Goal: Complete application form: Complete application form

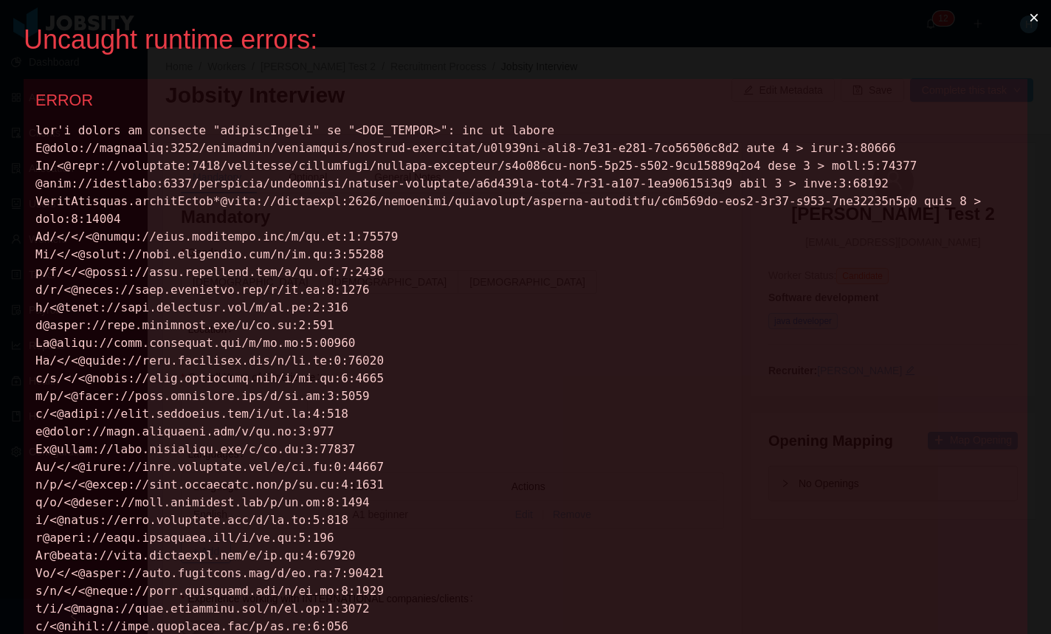
click at [1025, 22] on button "×" at bounding box center [1034, 17] width 34 height 35
click at [1026, 18] on button "×" at bounding box center [1034, 17] width 34 height 35
click at [1017, 19] on button "×" at bounding box center [1034, 17] width 34 height 35
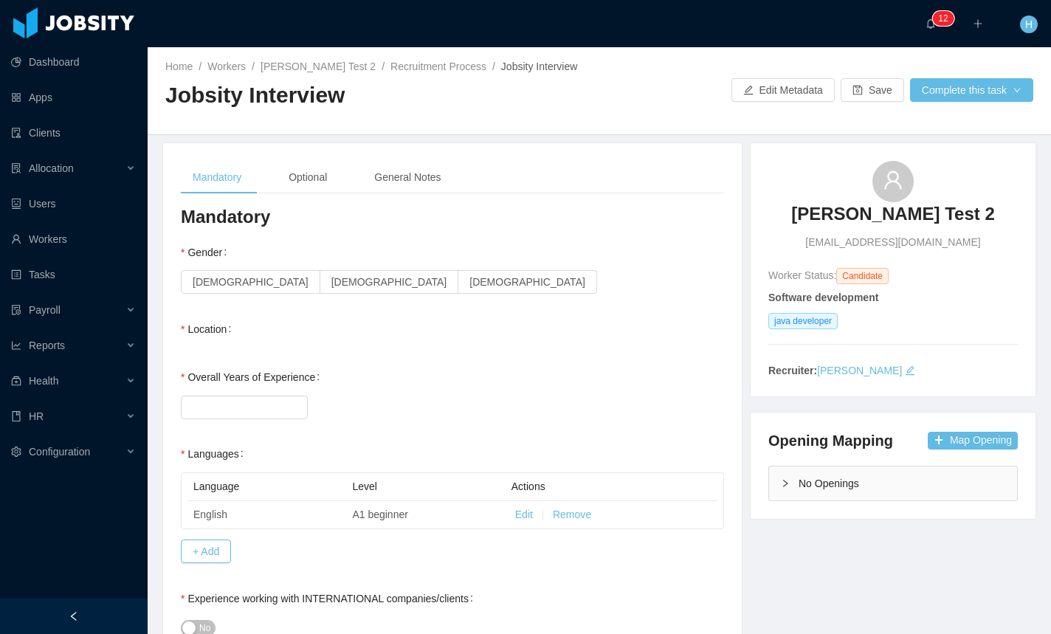
click at [526, 257] on div "Gender Female Male Non-binary" at bounding box center [452, 267] width 543 height 59
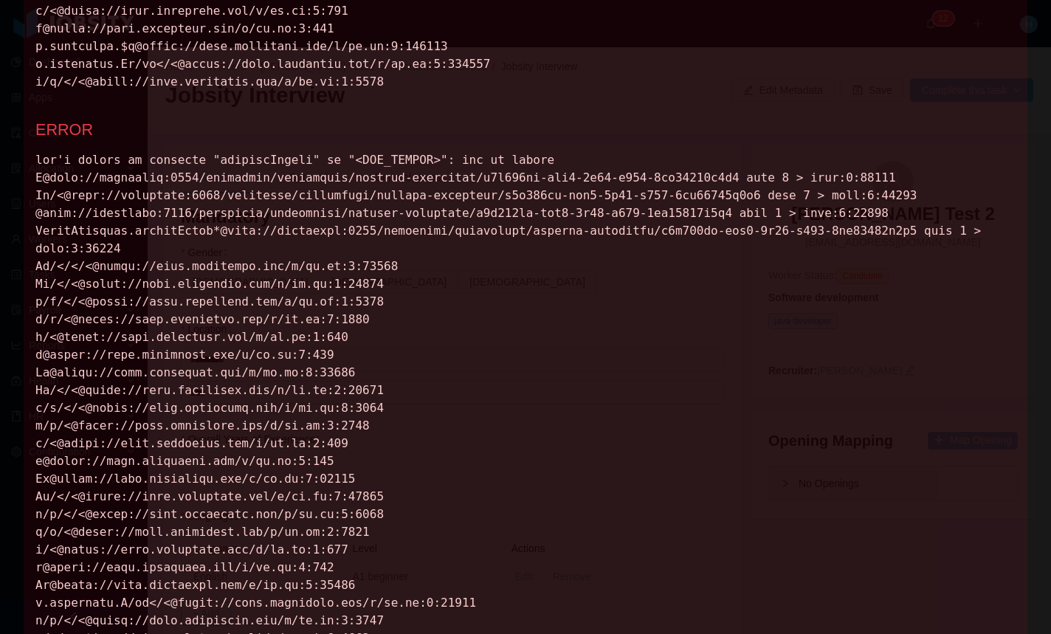
scroll to position [1111, 0]
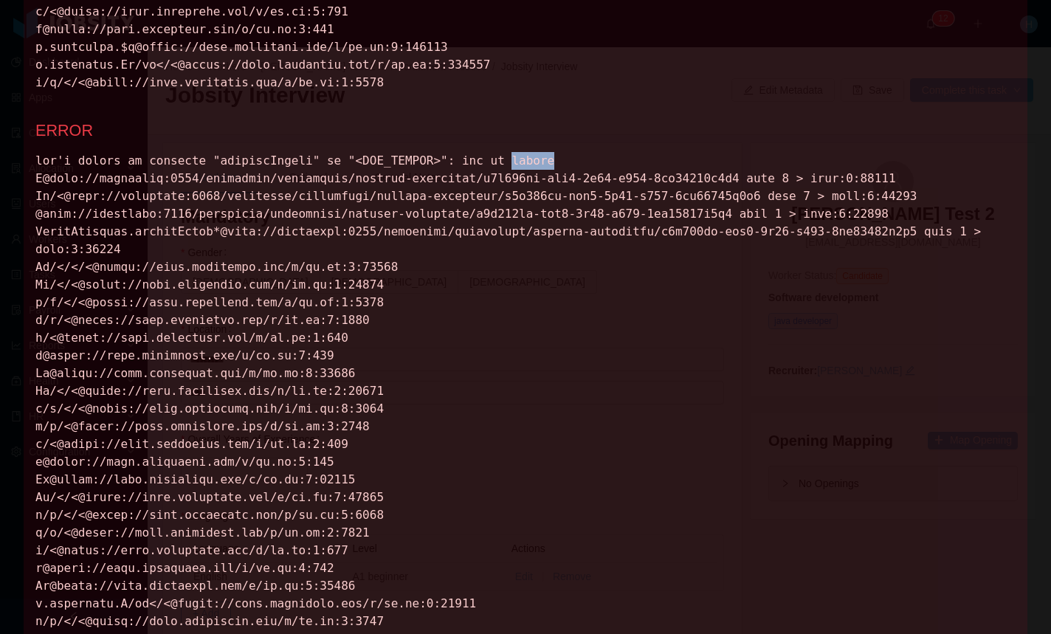
drag, startPoint x: 199, startPoint y: 173, endPoint x: 207, endPoint y: 174, distance: 8.9
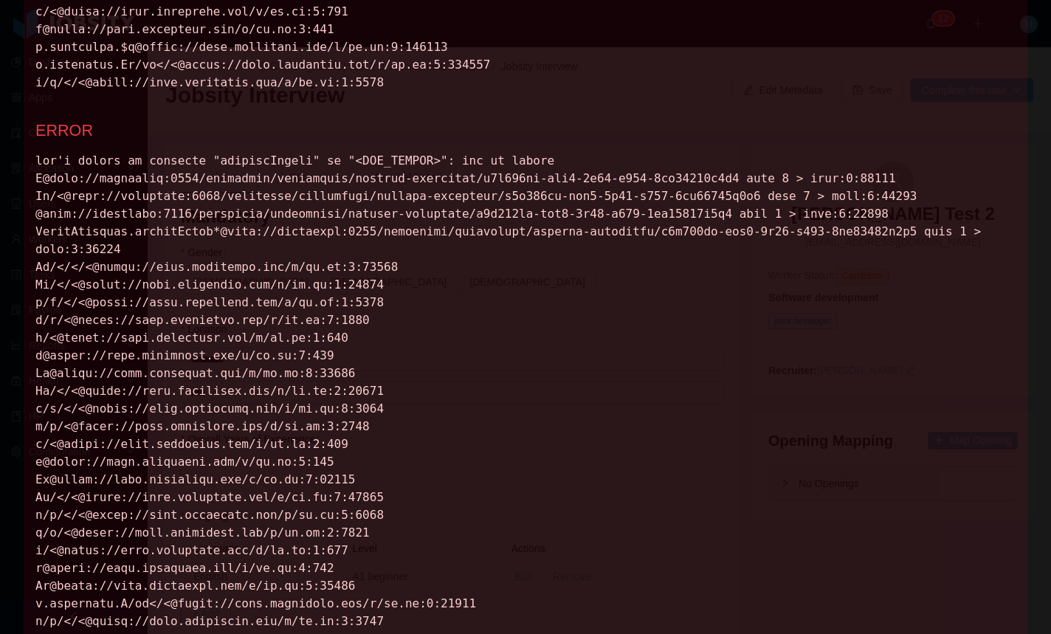
drag, startPoint x: 608, startPoint y: 198, endPoint x: 685, endPoint y: 198, distance: 76.8
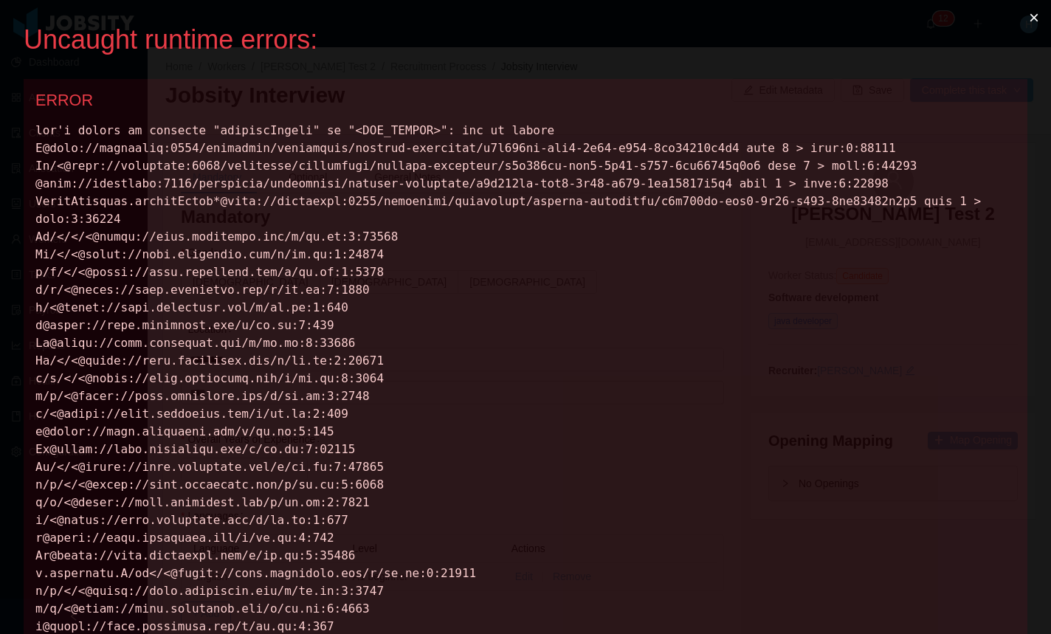
scroll to position [0, 0]
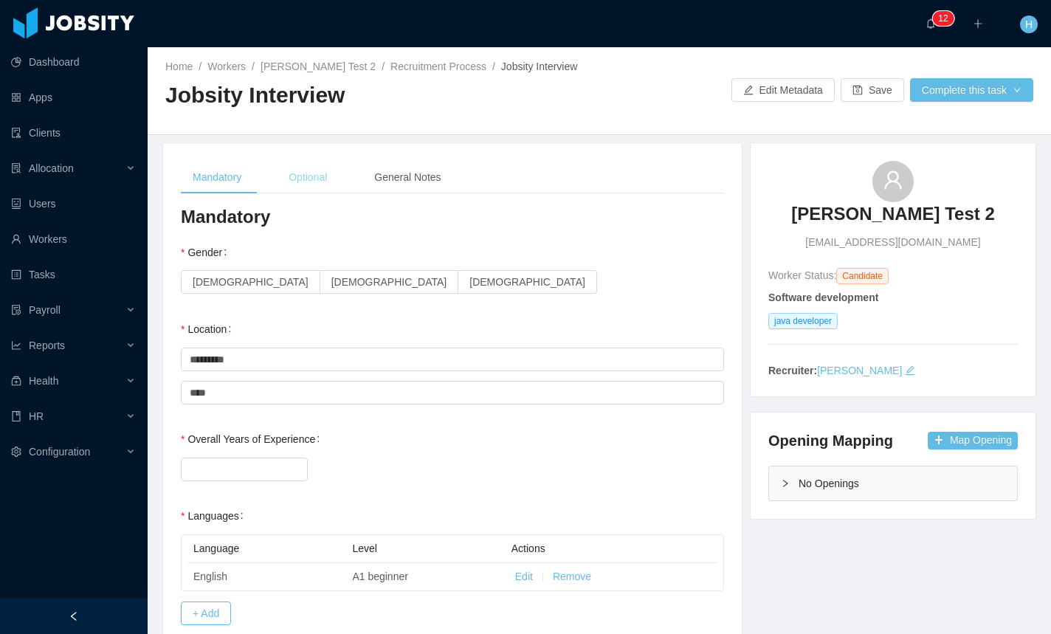
click at [298, 185] on div "Optional" at bounding box center [308, 177] width 62 height 33
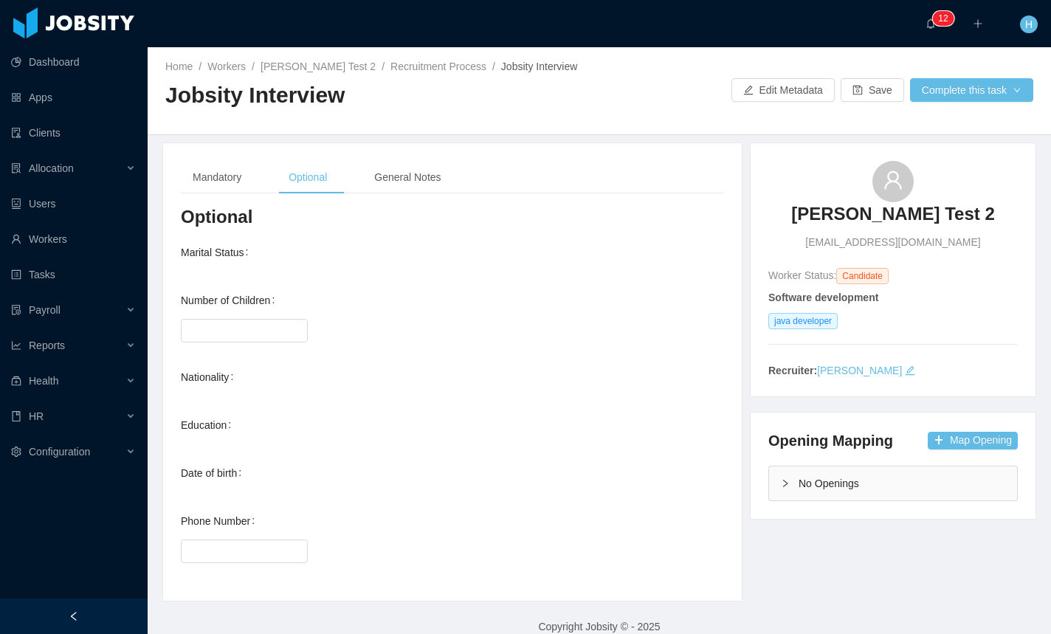
scroll to position [18, 0]
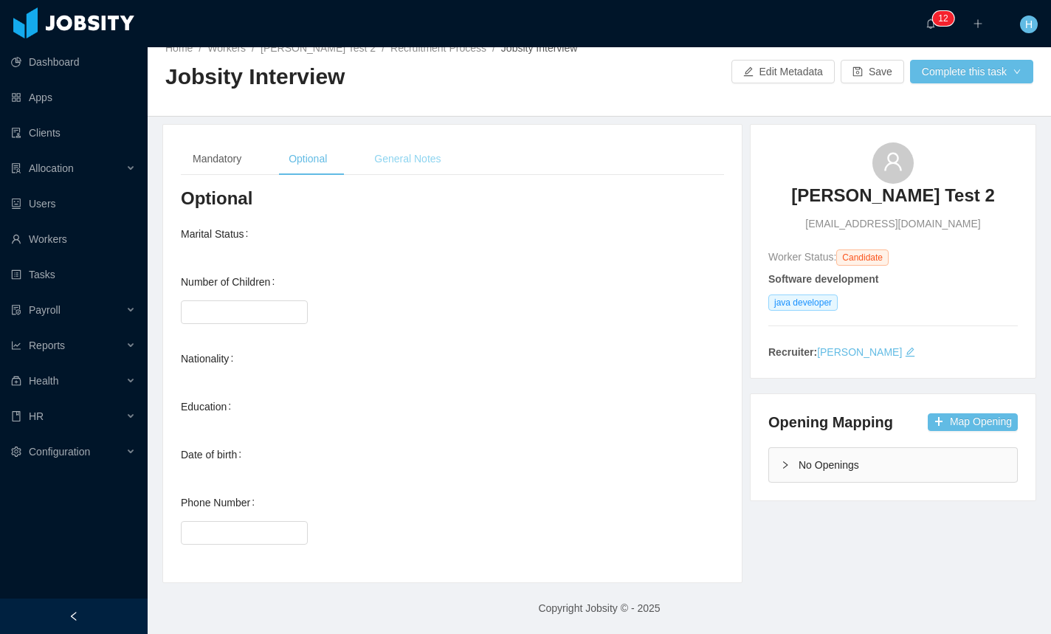
click at [406, 155] on div "General Notes" at bounding box center [407, 158] width 90 height 33
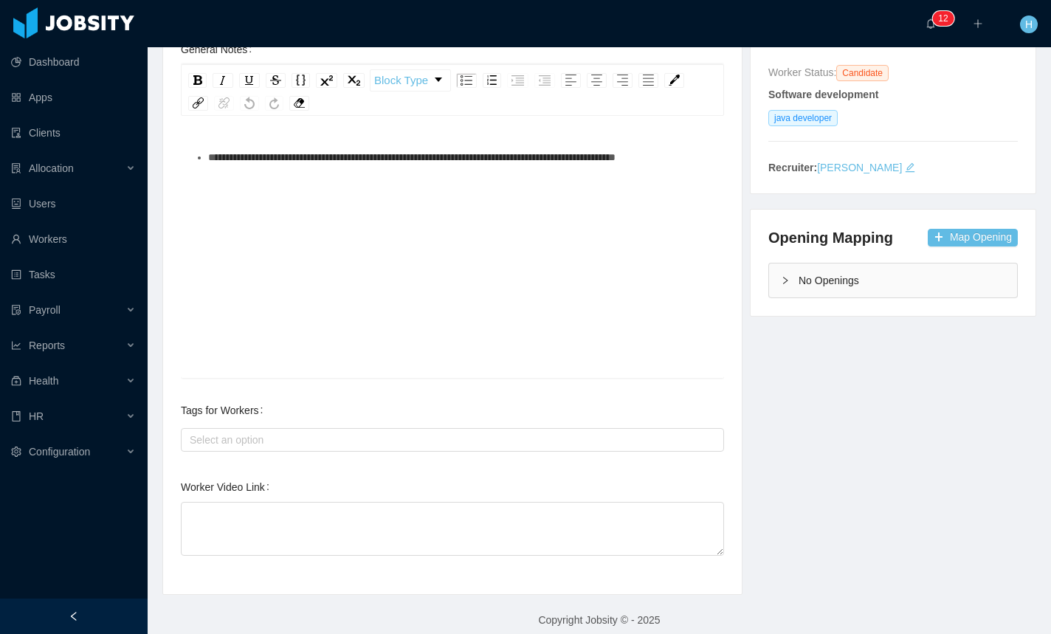
scroll to position [215, 0]
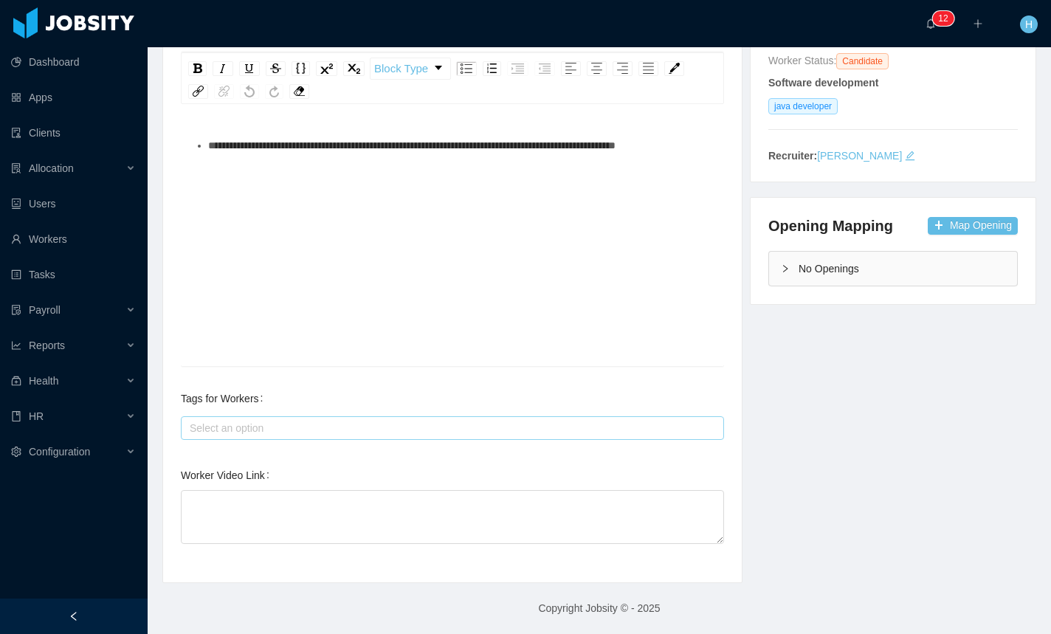
click at [275, 439] on div "Select an option" at bounding box center [450, 428] width 530 height 22
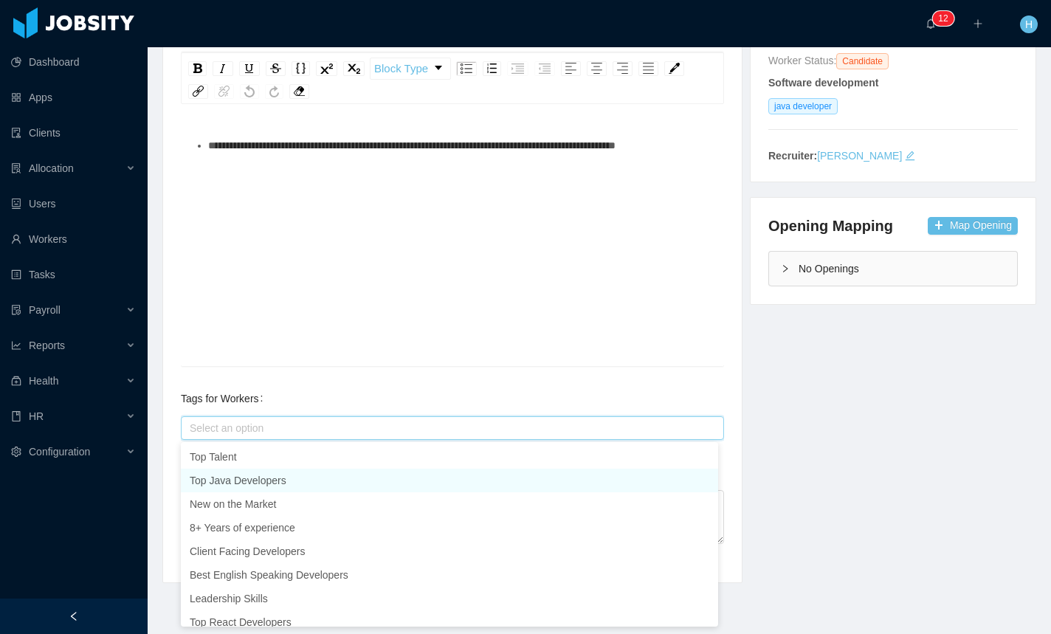
scroll to position [7, 0]
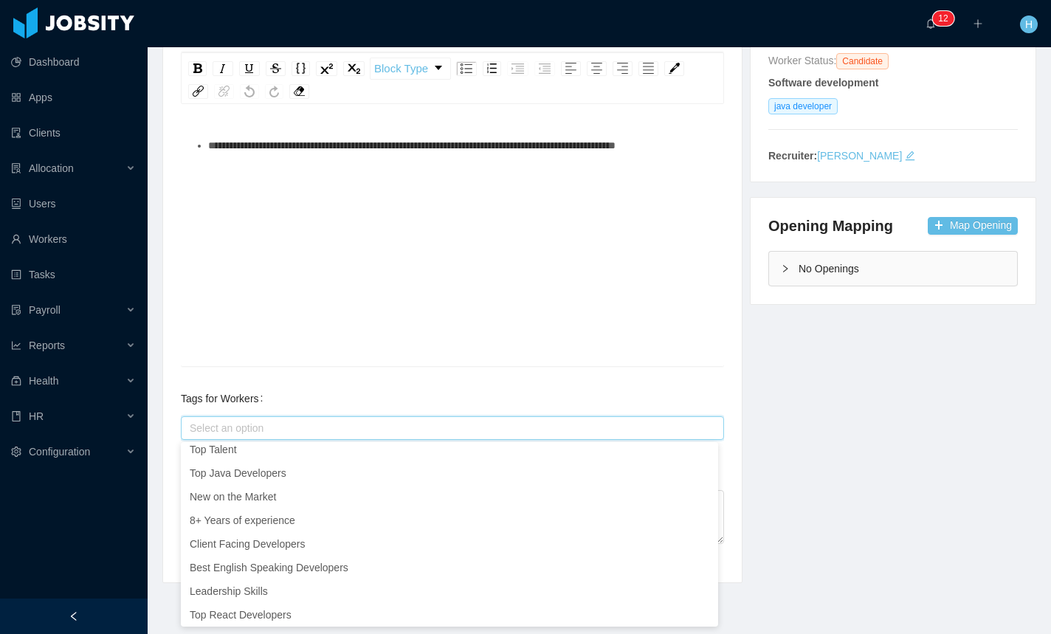
click at [783, 453] on div "**********" at bounding box center [599, 256] width 911 height 656
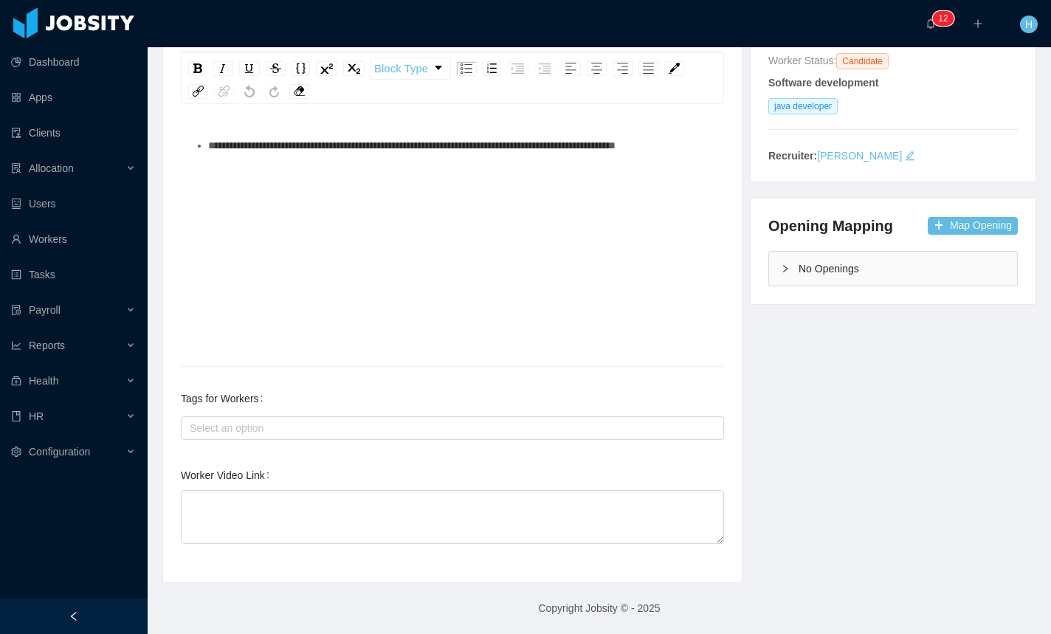
scroll to position [3, 0]
click at [247, 495] on textarea "Worker Video Link" at bounding box center [452, 517] width 543 height 54
click at [822, 504] on div "**********" at bounding box center [599, 256] width 911 height 656
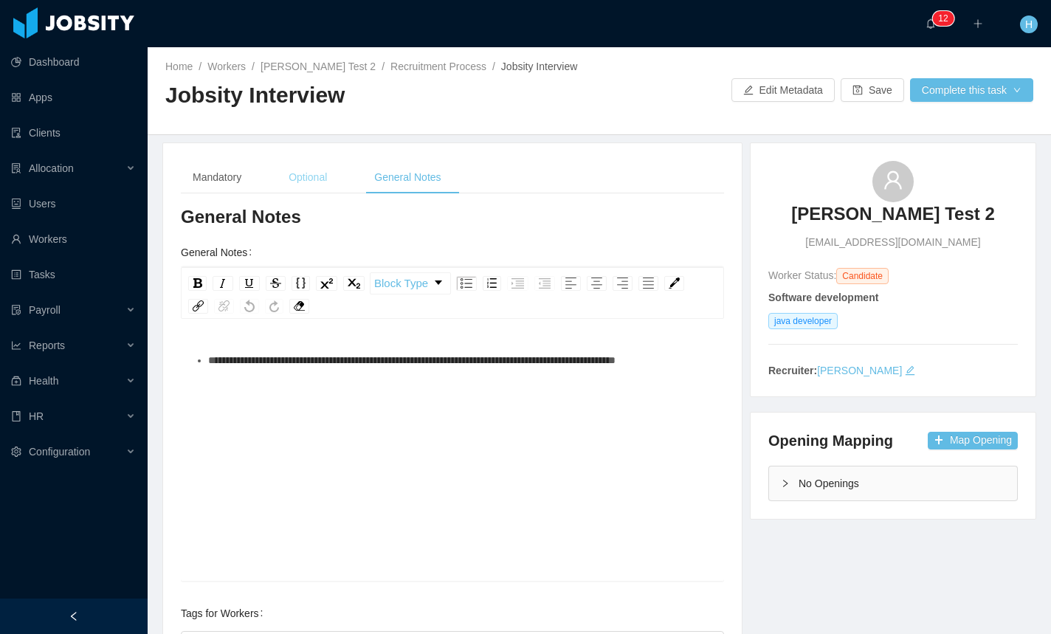
click at [327, 173] on div "Optional" at bounding box center [308, 177] width 62 height 33
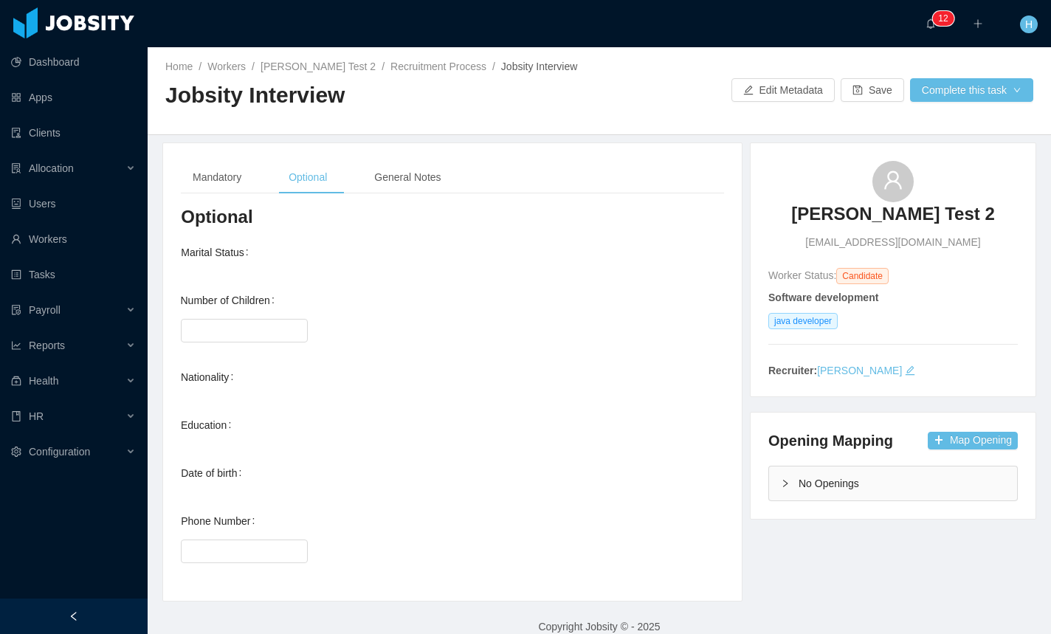
scroll to position [18, 0]
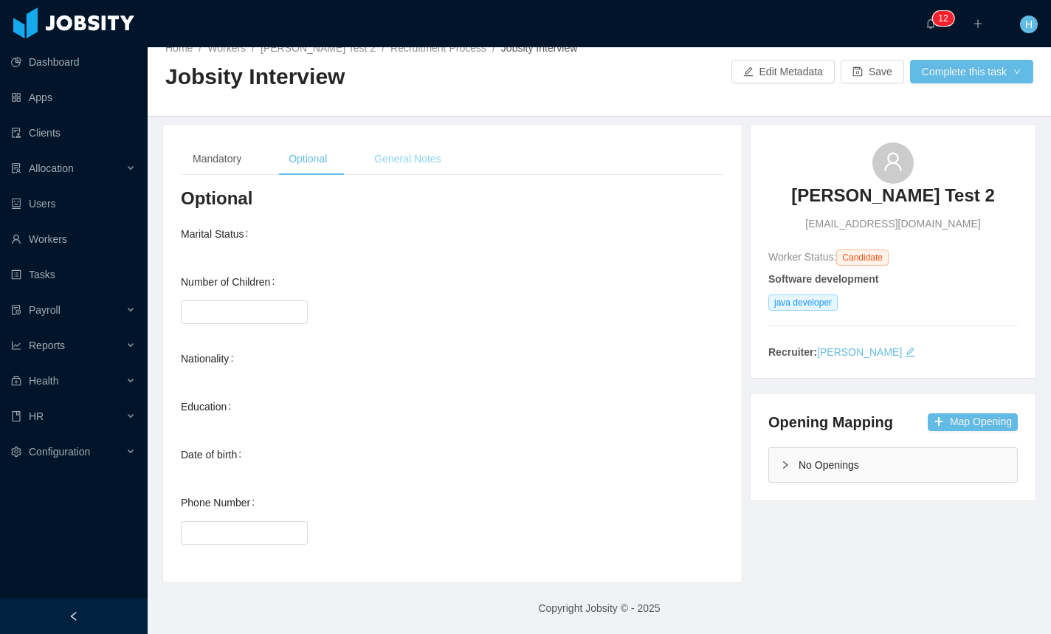
click at [402, 168] on div "General Notes" at bounding box center [407, 158] width 90 height 33
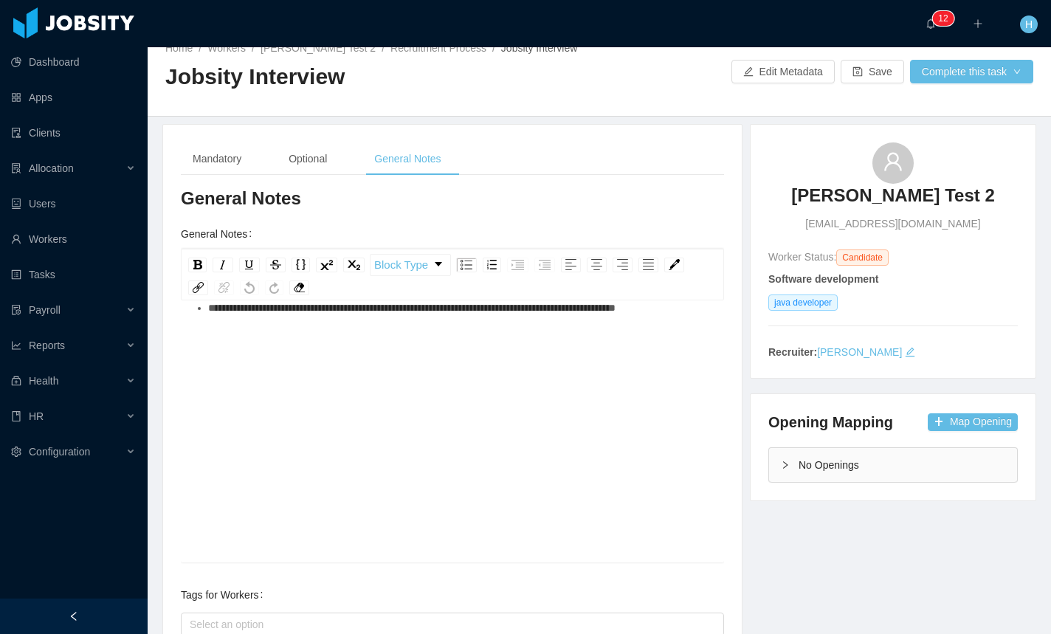
scroll to position [215, 0]
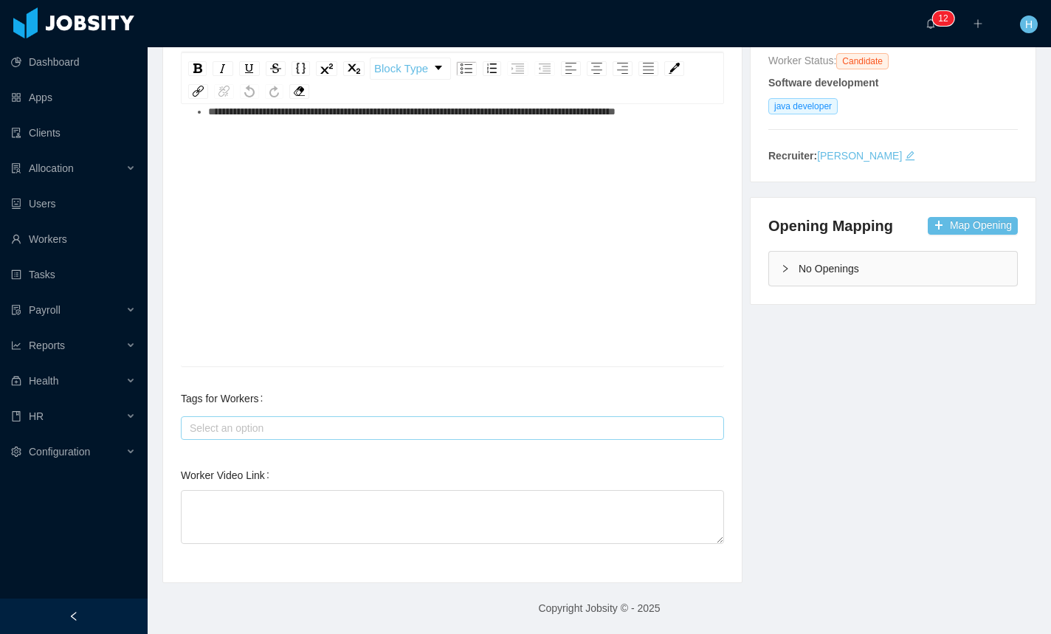
click at [299, 426] on div "Select an option" at bounding box center [449, 428] width 519 height 15
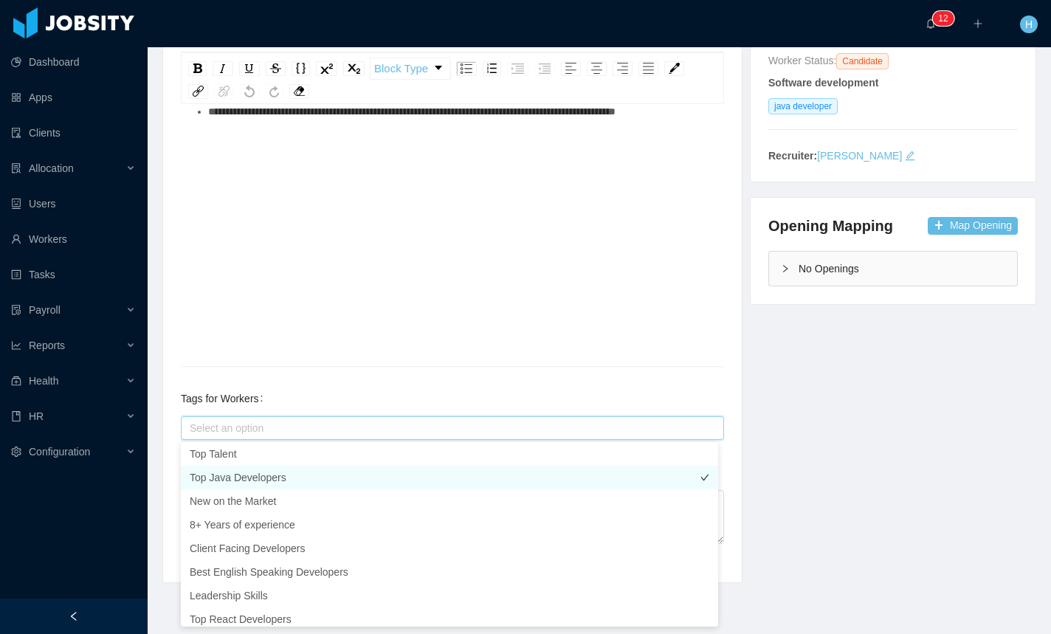
click at [255, 482] on li "Top Java Developers" at bounding box center [449, 478] width 537 height 24
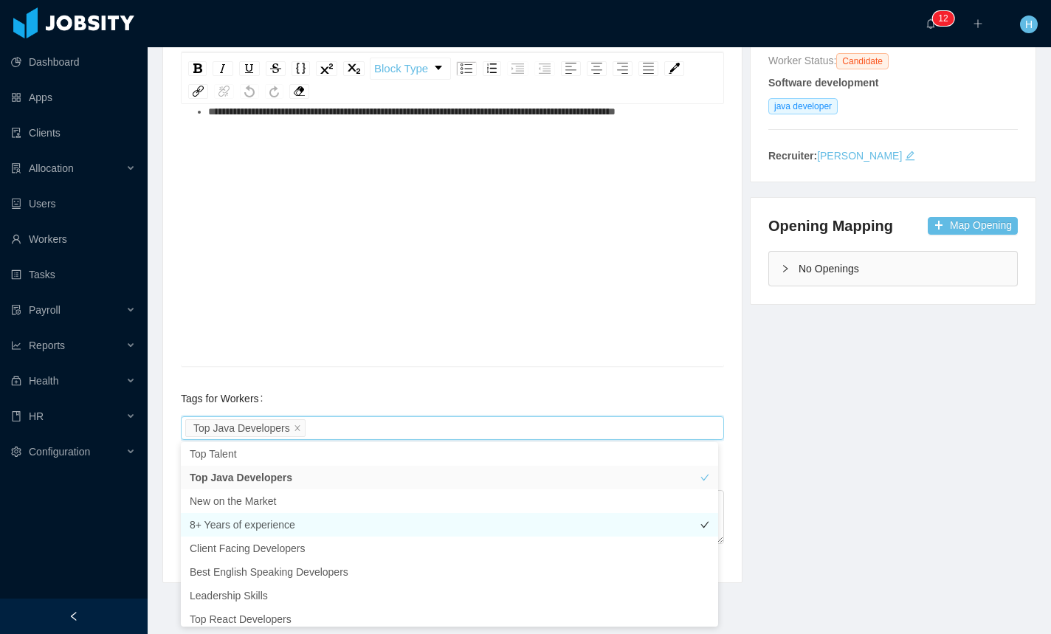
click at [258, 529] on li "8+ Years of experience" at bounding box center [449, 525] width 537 height 24
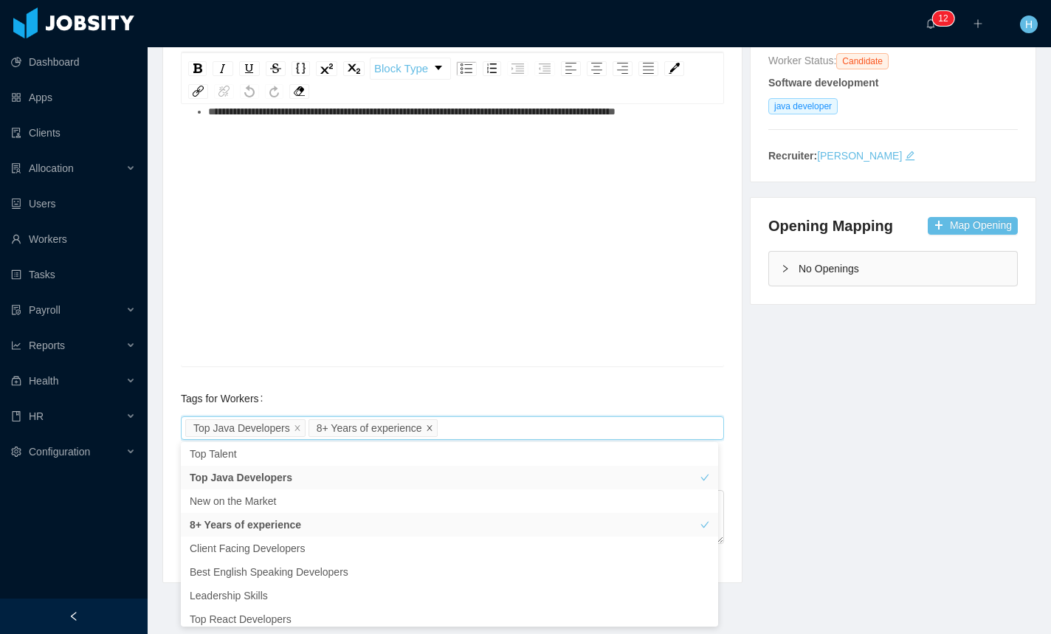
click at [432, 428] on icon "icon: close" at bounding box center [429, 427] width 7 height 7
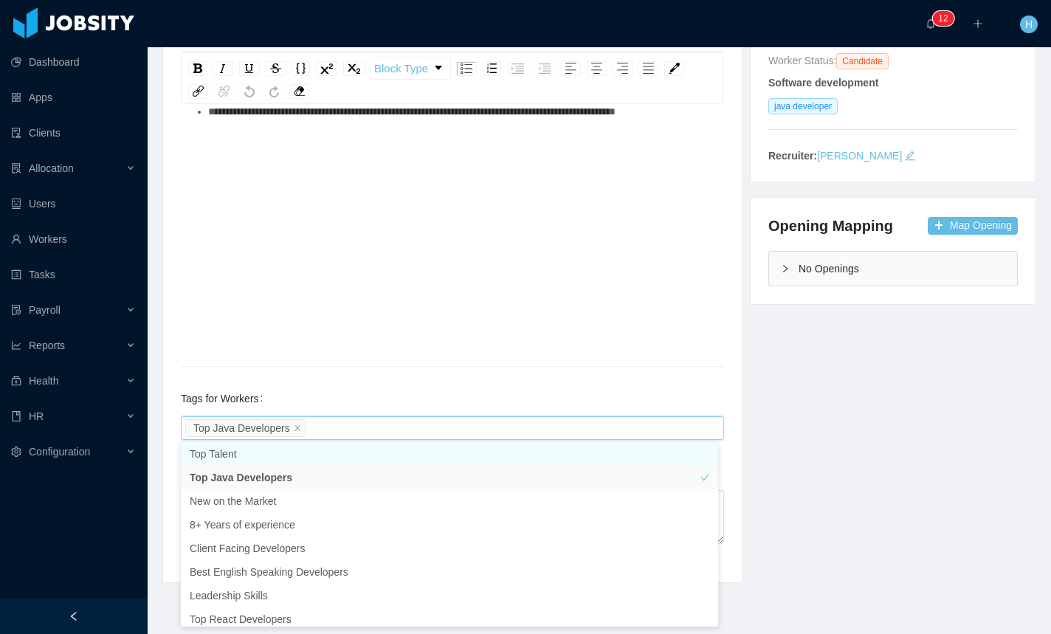
click at [305, 427] on li "Top Java Developers" at bounding box center [245, 428] width 120 height 18
click at [300, 427] on icon "icon: close" at bounding box center [297, 427] width 7 height 7
click at [334, 399] on div "Tags for Workers Select an option" at bounding box center [452, 413] width 543 height 59
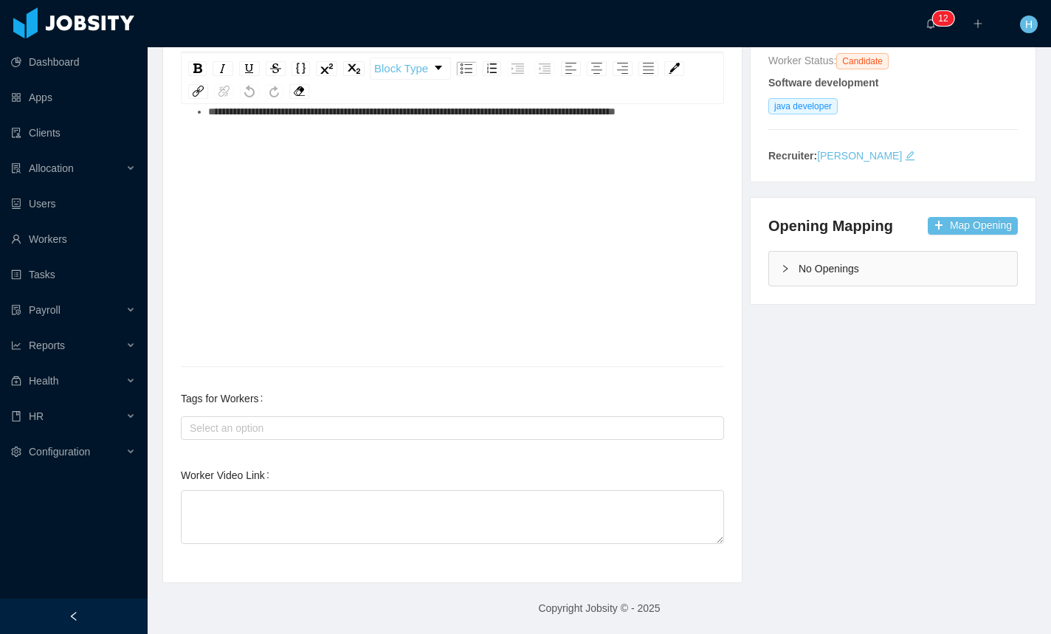
scroll to position [0, 0]
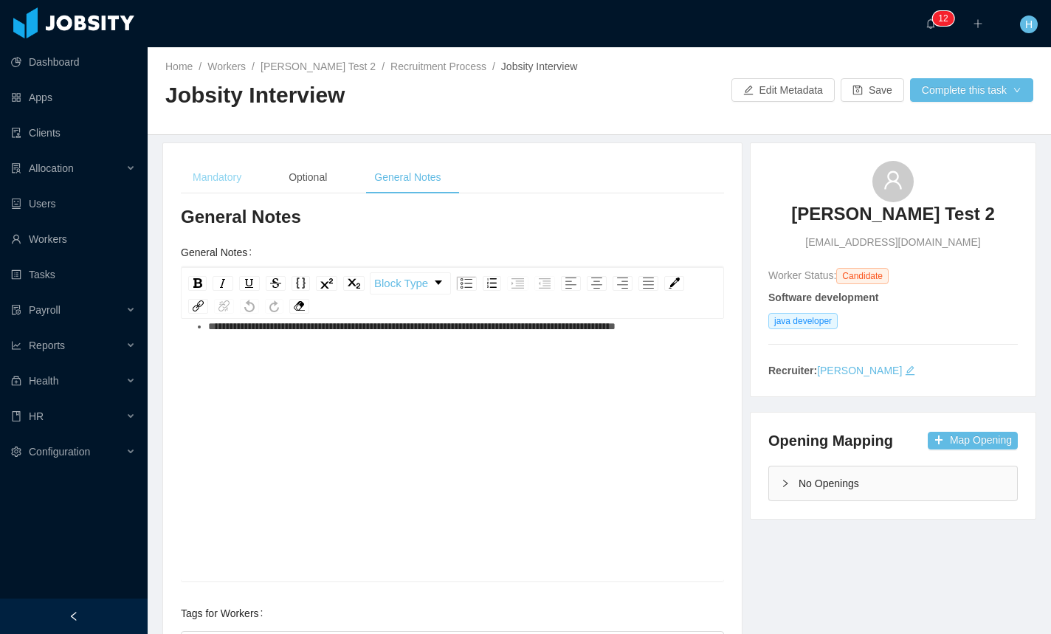
click at [220, 179] on div "Mandatory" at bounding box center [217, 177] width 72 height 33
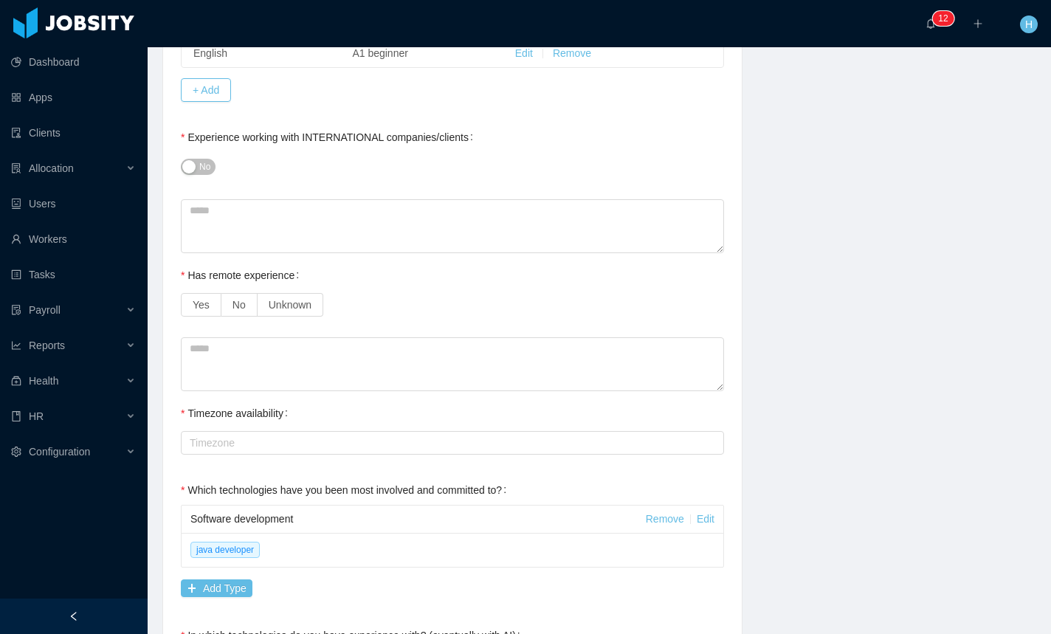
scroll to position [671, 0]
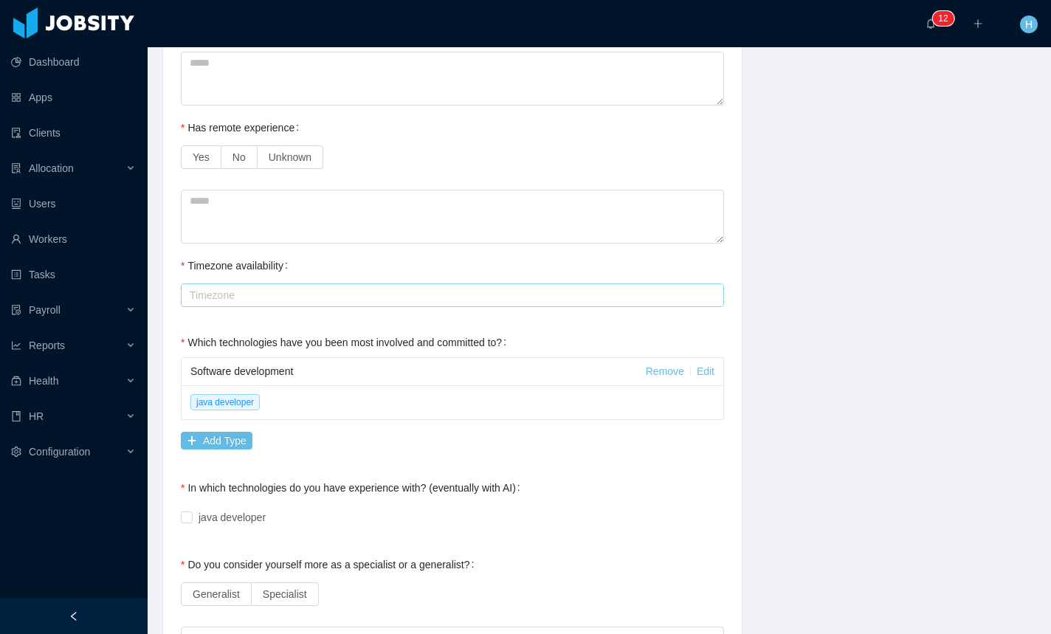
click at [295, 293] on div "Timezone" at bounding box center [449, 295] width 519 height 15
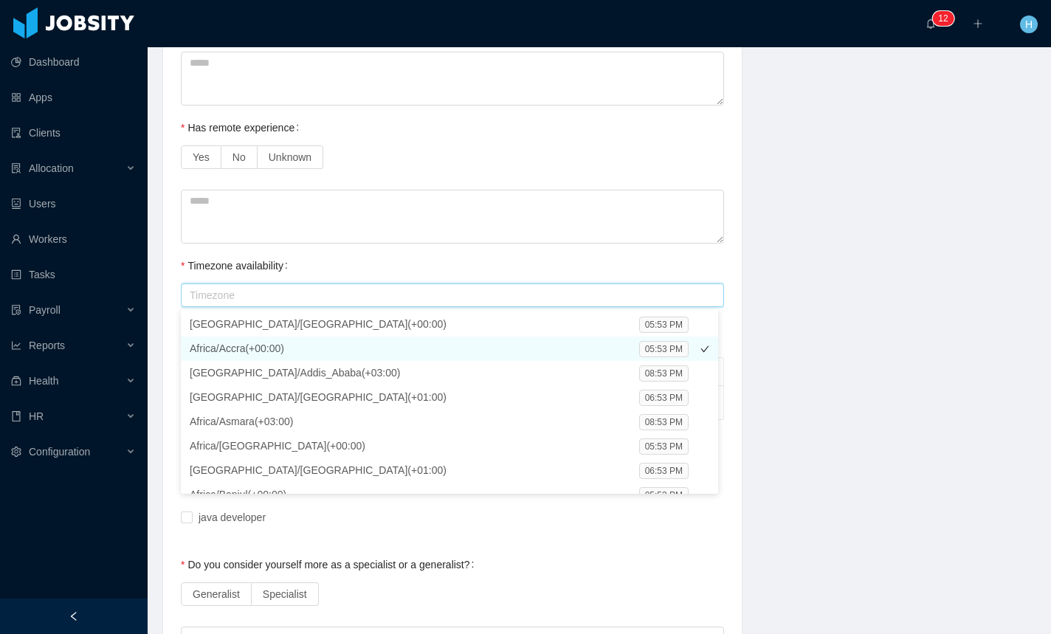
click at [232, 337] on li "Africa/Accra(+00:00) 05:53 PM" at bounding box center [449, 349] width 537 height 24
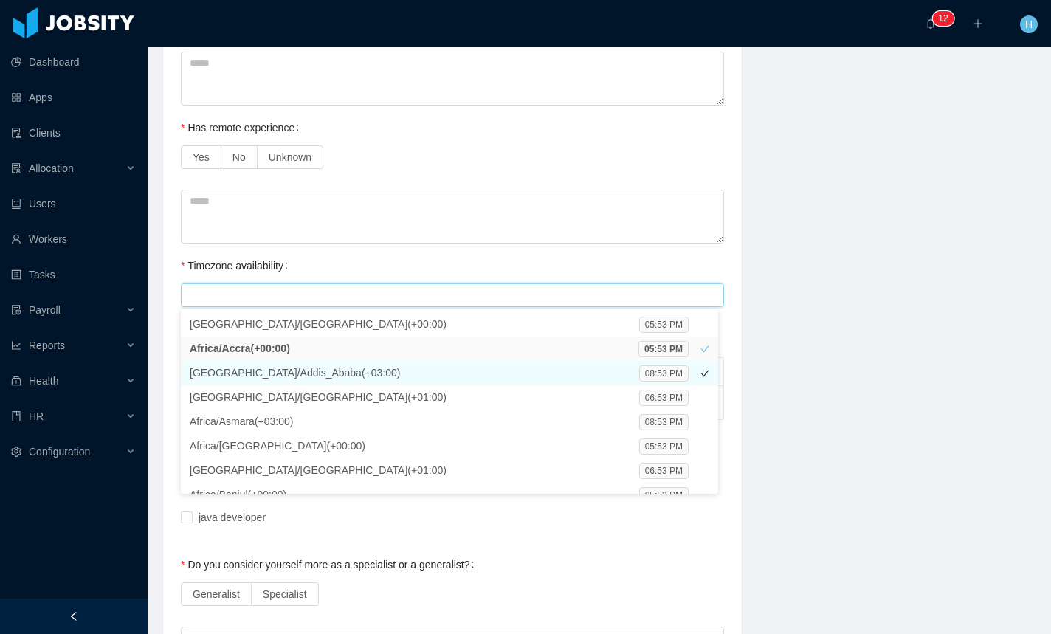
click at [235, 377] on div "Africa/Addis_Ababa(+03:00)" at bounding box center [295, 373] width 210 height 17
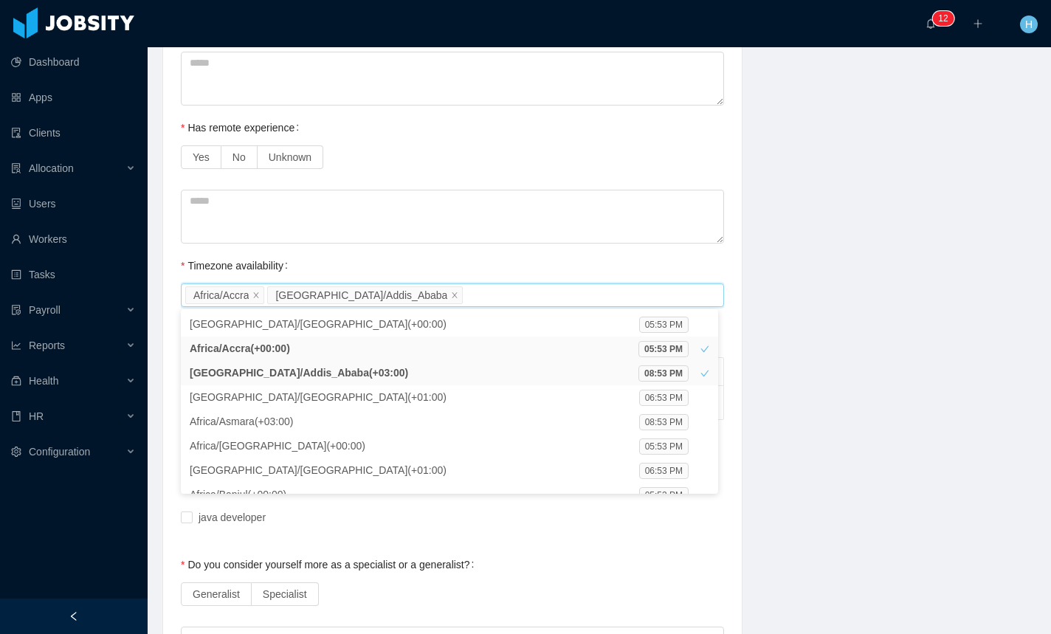
click at [383, 297] on li "Africa/Addis_Ababa" at bounding box center [365, 295] width 196 height 18
click at [375, 295] on li "Africa/Addis_Ababa" at bounding box center [365, 295] width 196 height 18
drag, startPoint x: 378, startPoint y: 295, endPoint x: 304, endPoint y: 298, distance: 73.9
click at [451, 295] on icon "icon: close" at bounding box center [454, 294] width 7 height 7
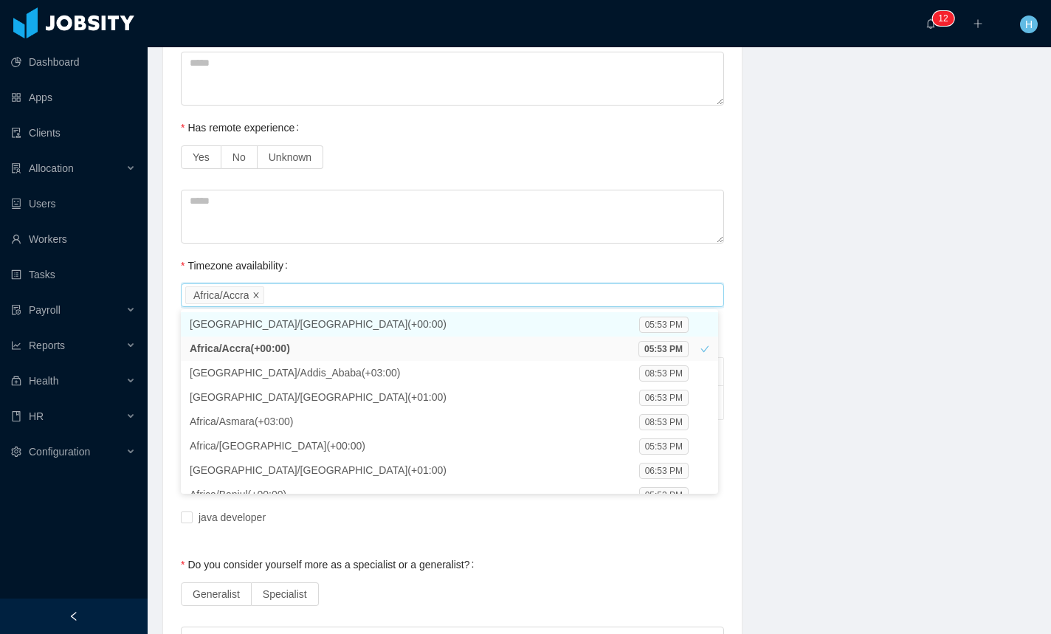
click at [259, 295] on icon "icon: close" at bounding box center [255, 294] width 7 height 7
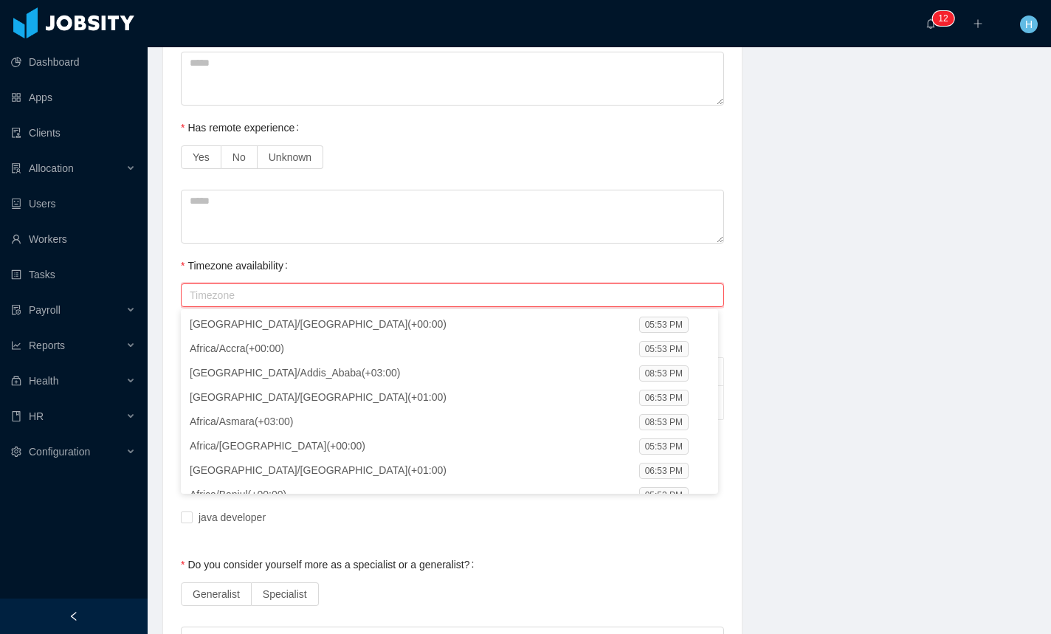
click at [781, 354] on div "**********" at bounding box center [599, 487] width 911 height 2033
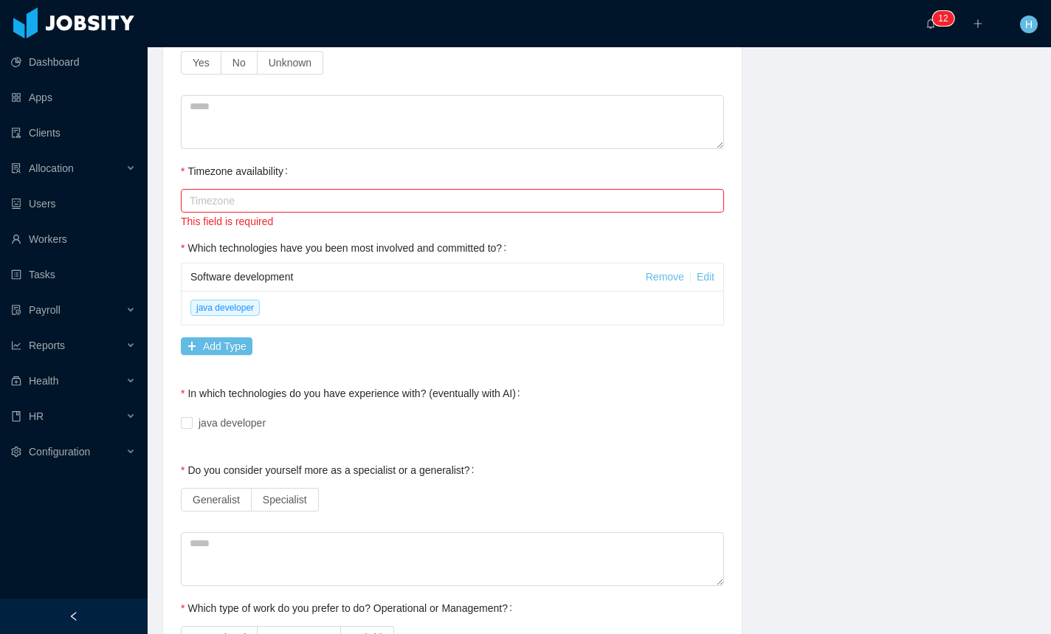
scroll to position [760, 0]
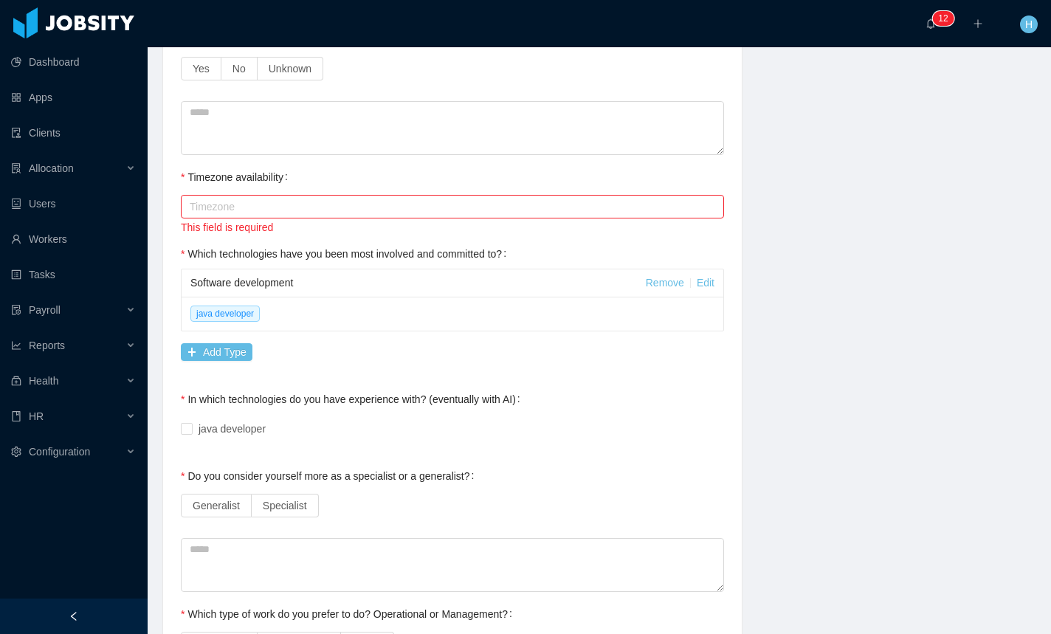
click at [272, 216] on div "Timezone" at bounding box center [450, 207] width 530 height 22
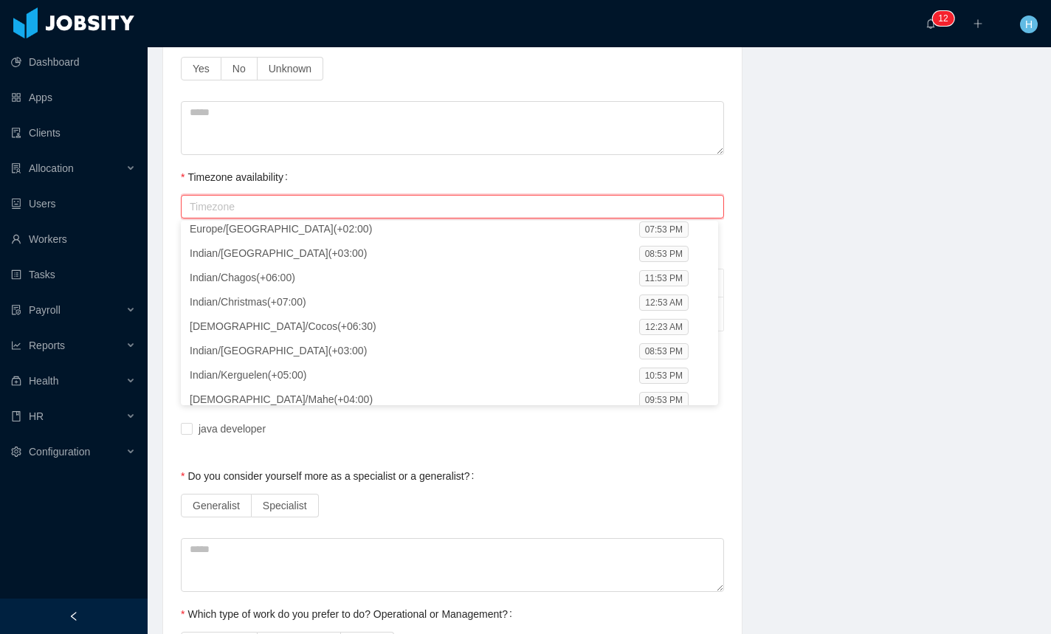
scroll to position [10663, 0]
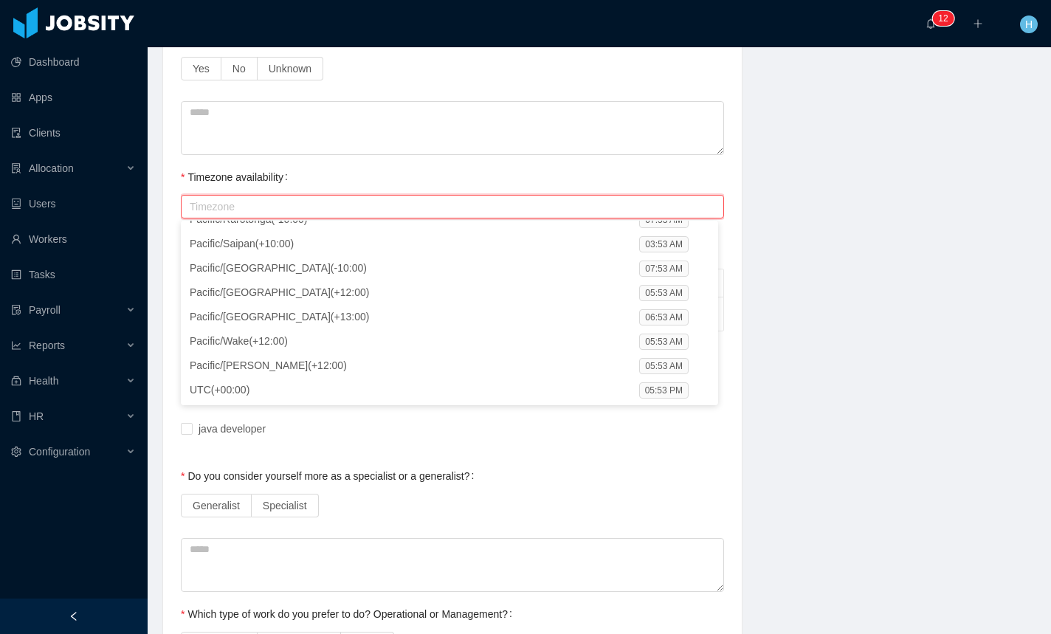
click at [849, 232] on div "**********" at bounding box center [599, 399] width 911 height 2033
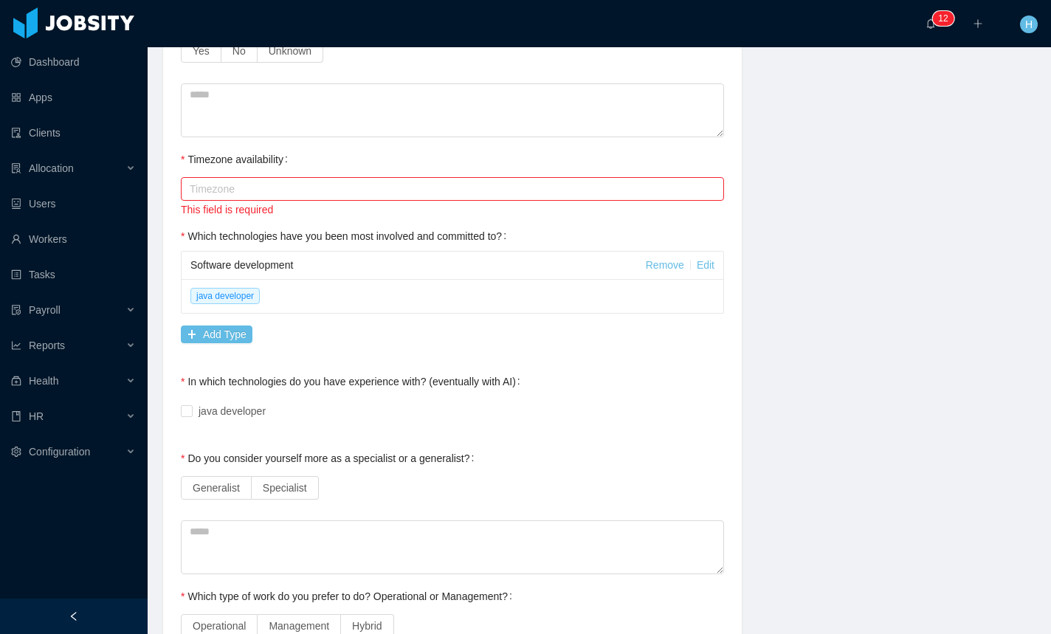
scroll to position [0, 0]
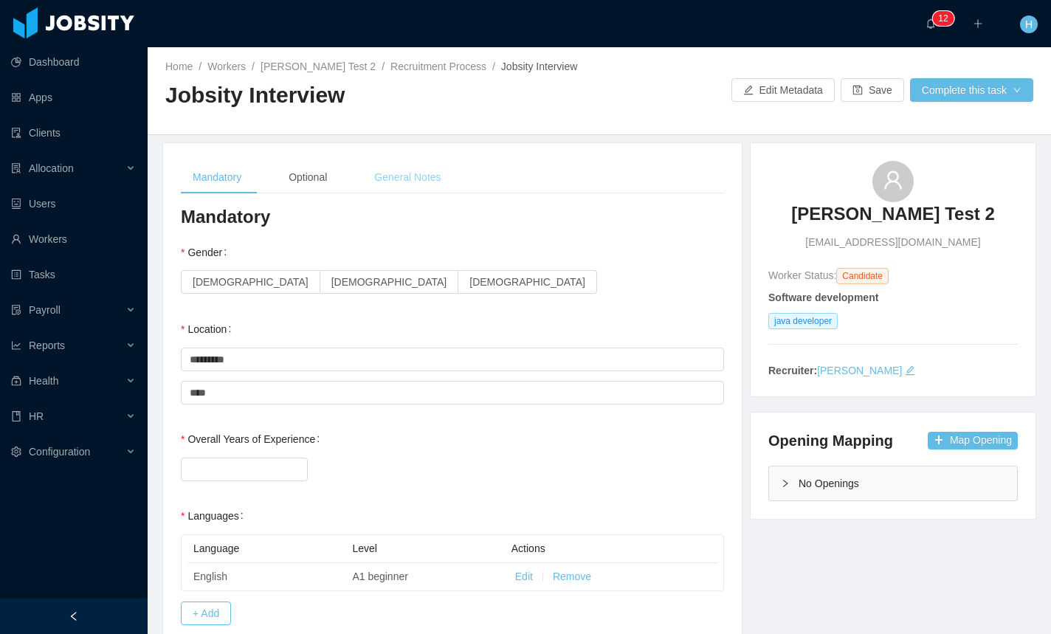
click at [397, 176] on div "General Notes" at bounding box center [407, 177] width 90 height 33
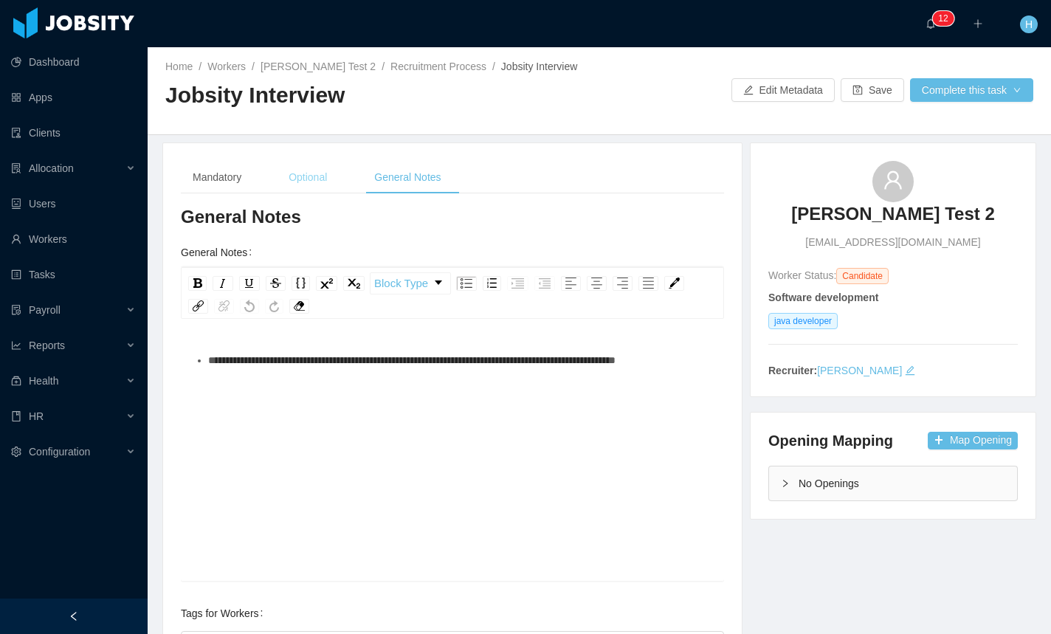
click at [307, 182] on div "Optional" at bounding box center [308, 177] width 62 height 33
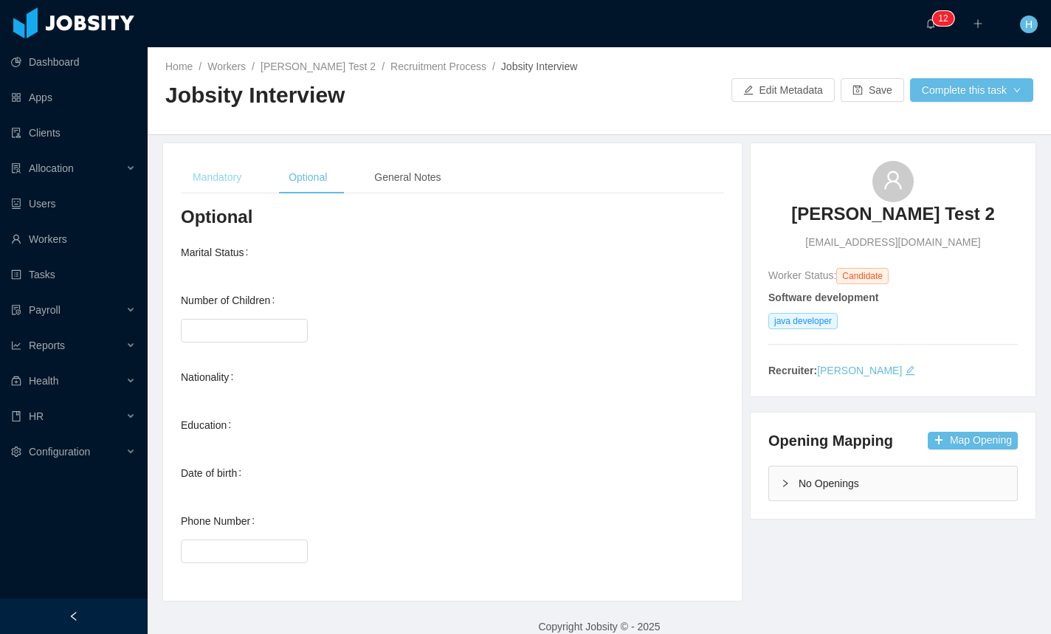
click at [233, 183] on div "Mandatory" at bounding box center [217, 177] width 72 height 33
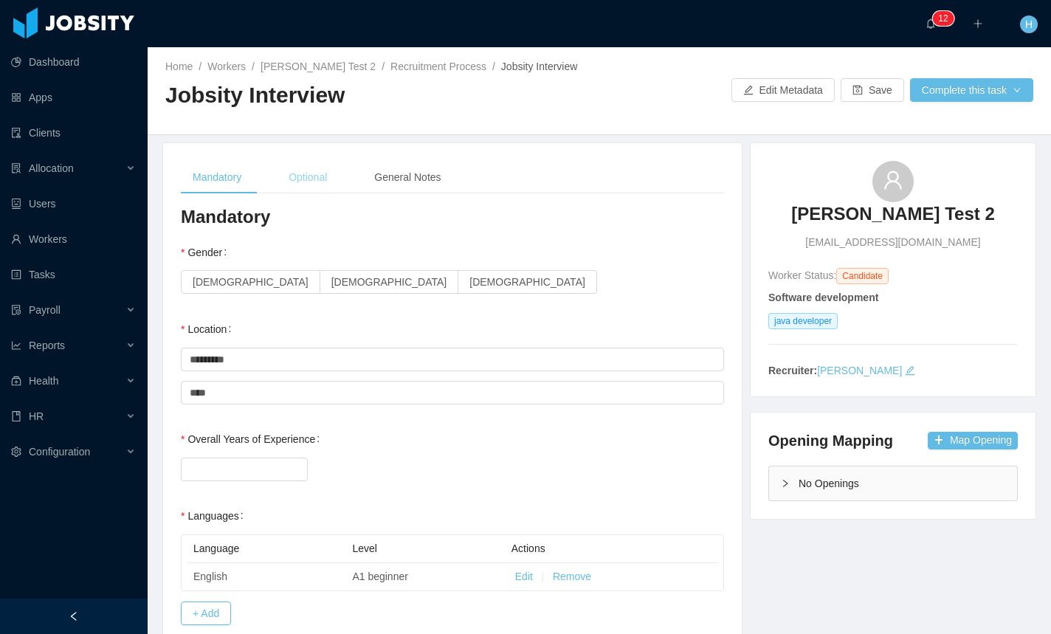
click at [309, 168] on div "Optional" at bounding box center [308, 177] width 62 height 33
click at [311, 169] on div "Optional" at bounding box center [308, 177] width 62 height 33
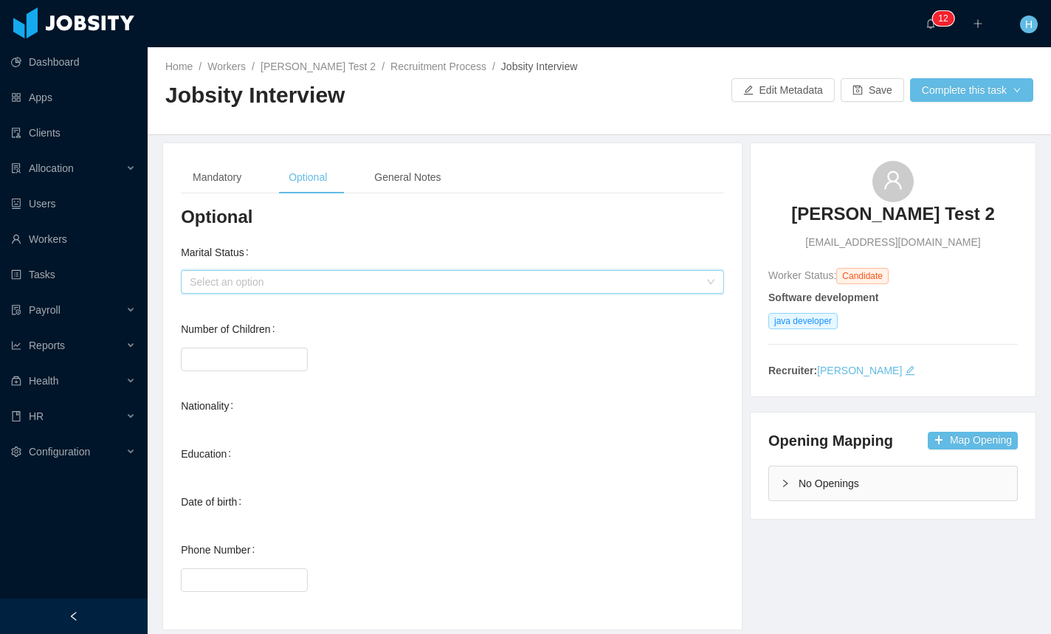
click at [289, 292] on div "Select an option" at bounding box center [448, 282] width 516 height 22
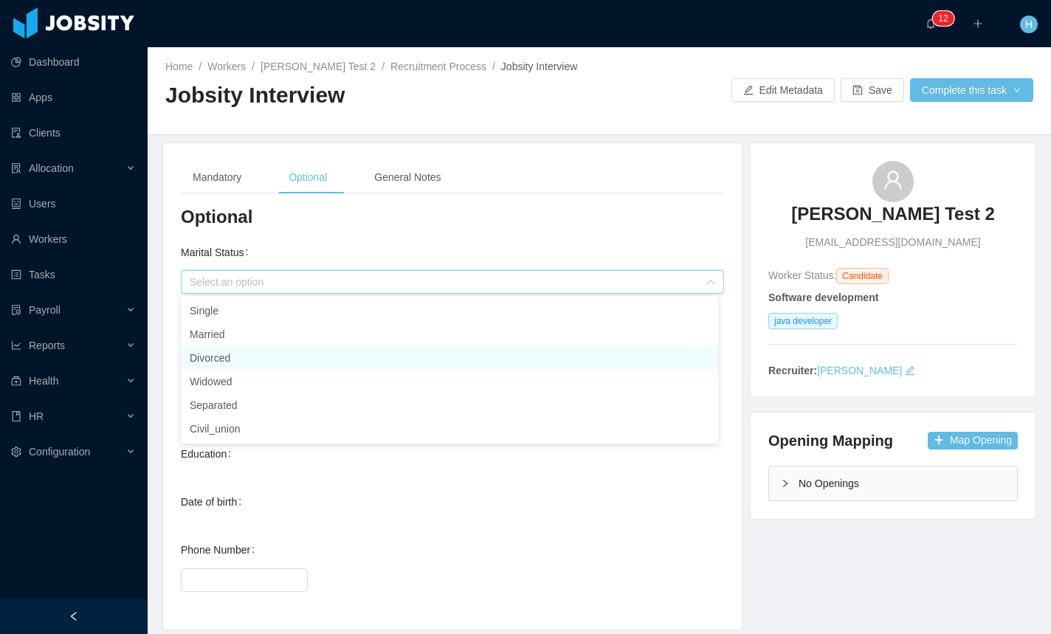
click at [220, 363] on li "Divorced" at bounding box center [449, 358] width 537 height 24
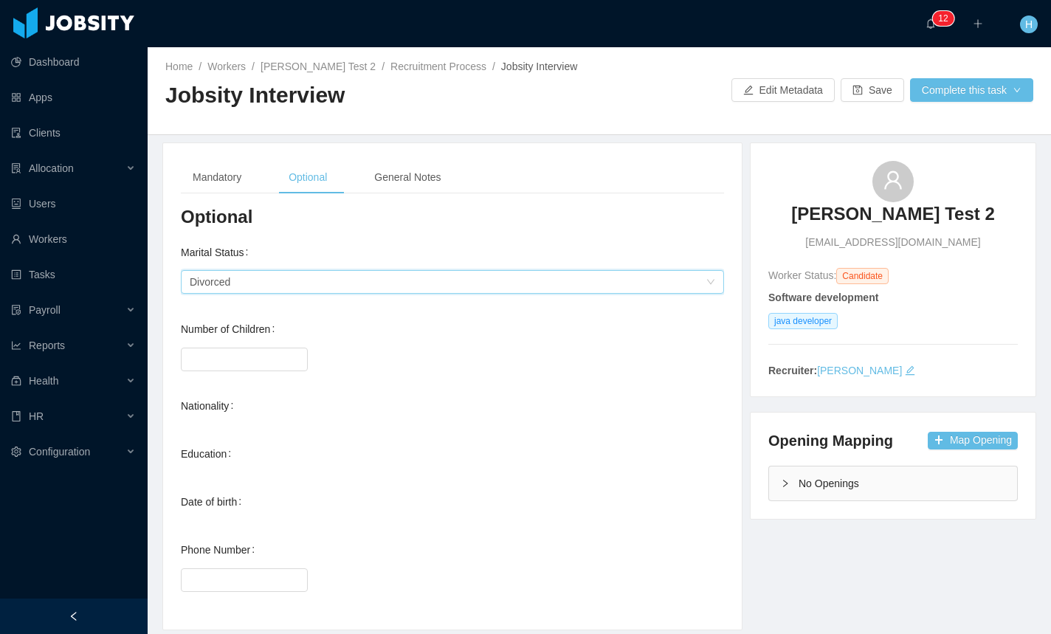
click at [265, 292] on div "Select an option Divorced" at bounding box center [448, 282] width 516 height 22
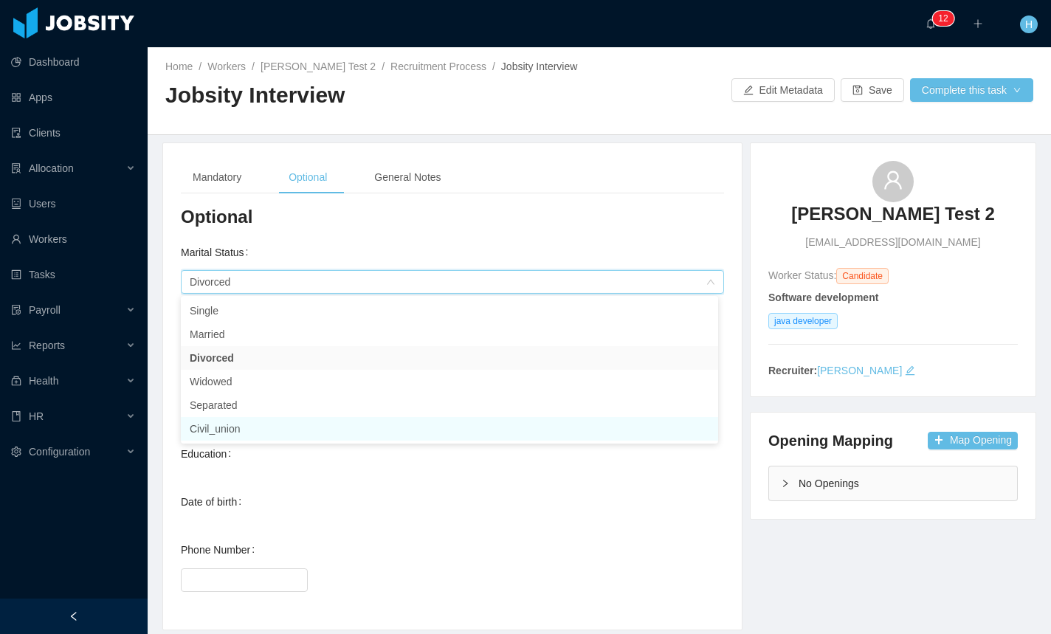
click at [227, 433] on li "Civil_union" at bounding box center [449, 429] width 537 height 24
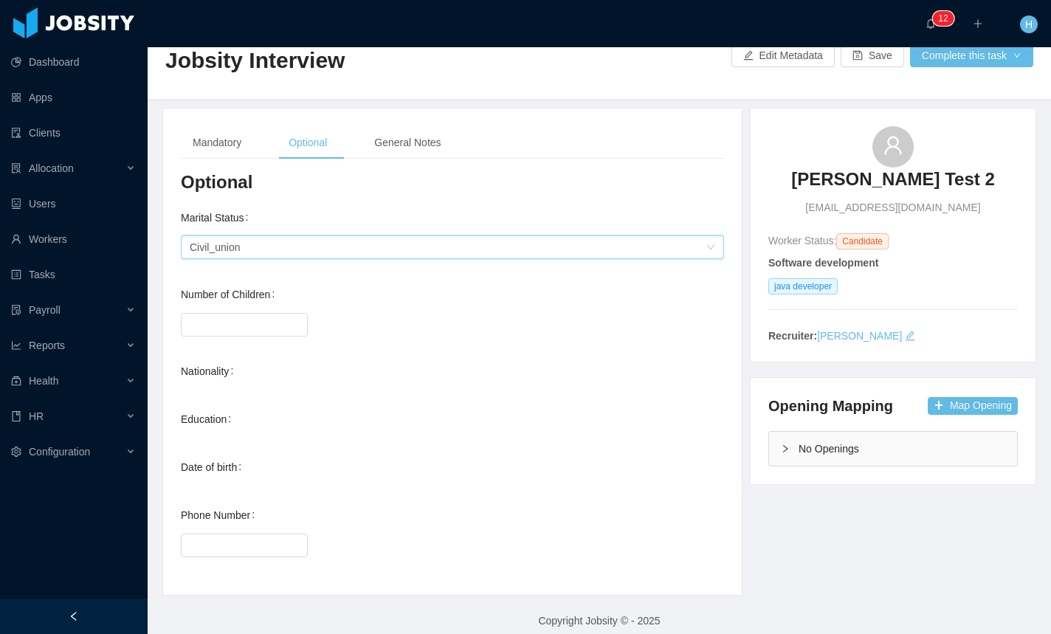
scroll to position [32, 0]
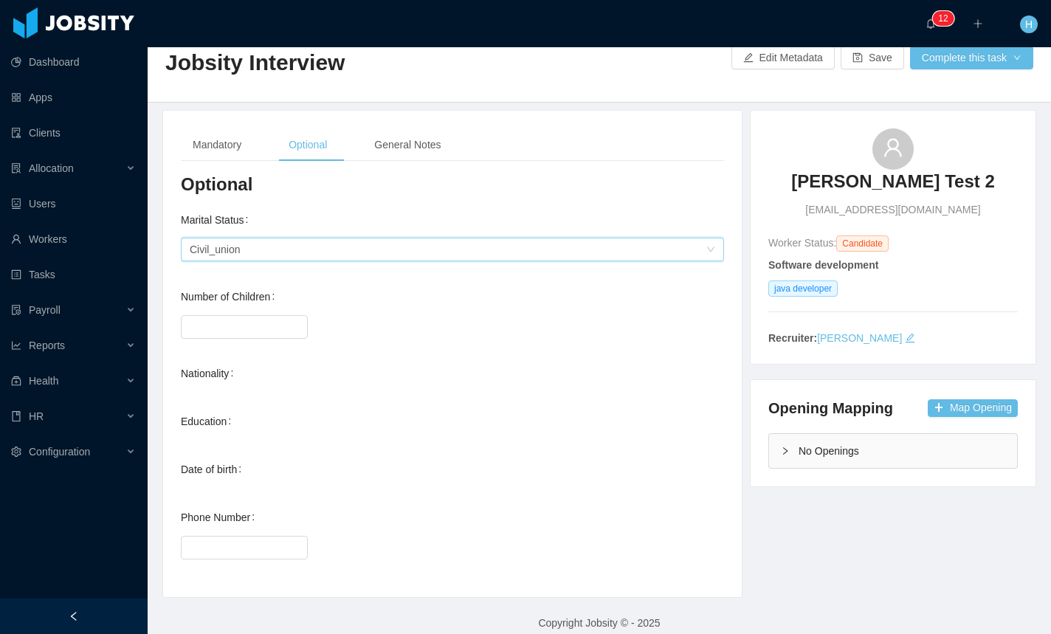
click at [604, 362] on div "Nationality" at bounding box center [452, 374] width 543 height 30
click at [242, 148] on div "Mandatory" at bounding box center [217, 144] width 72 height 33
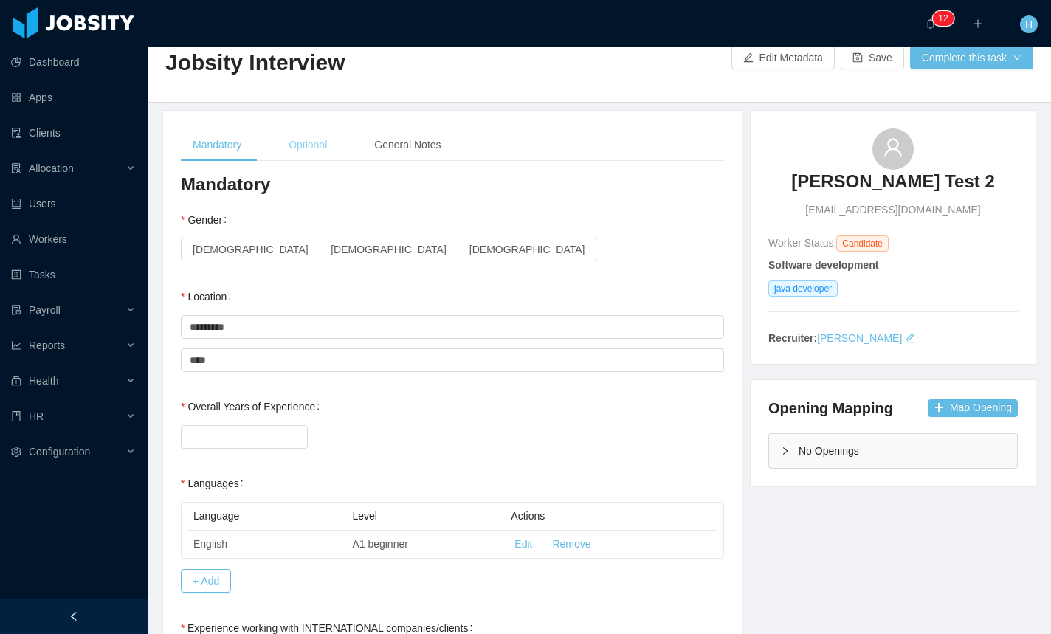
click at [292, 148] on div "Optional" at bounding box center [308, 144] width 62 height 33
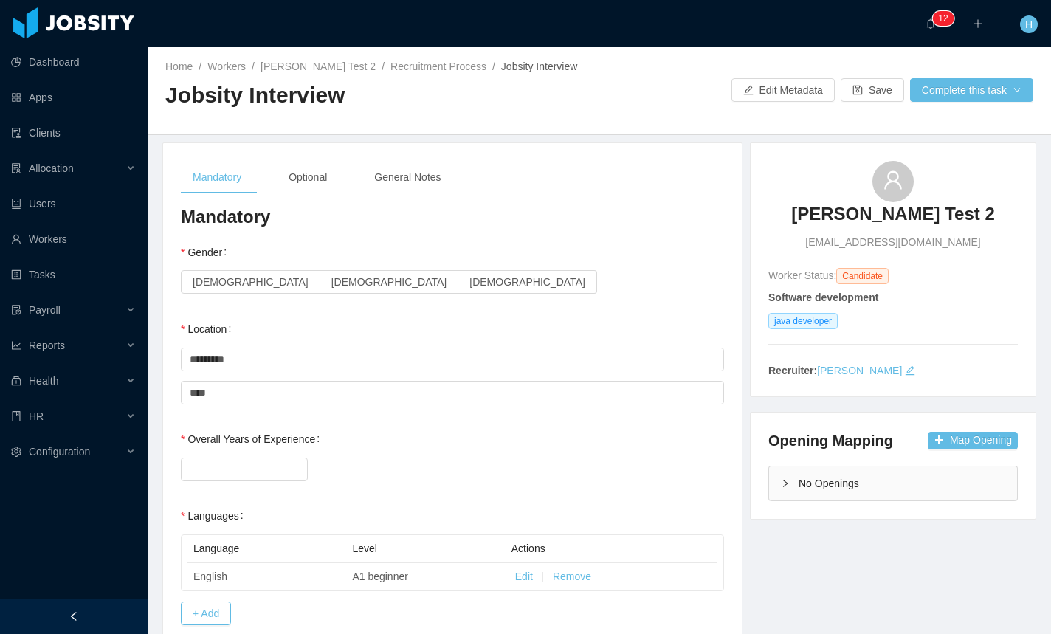
click at [298, 169] on div "Optional" at bounding box center [308, 177] width 62 height 33
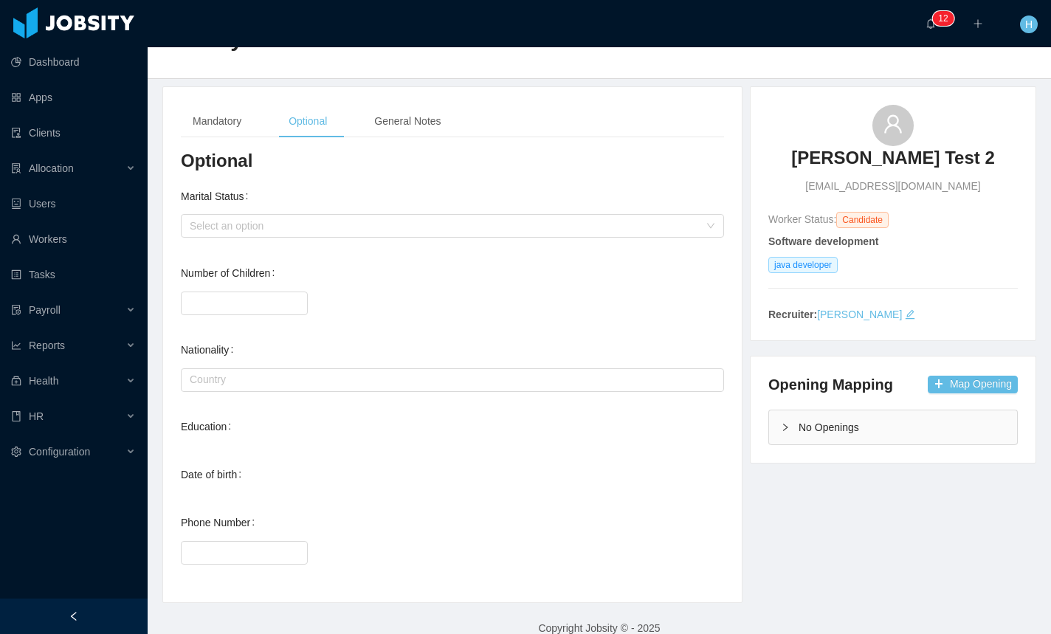
scroll to position [66, 0]
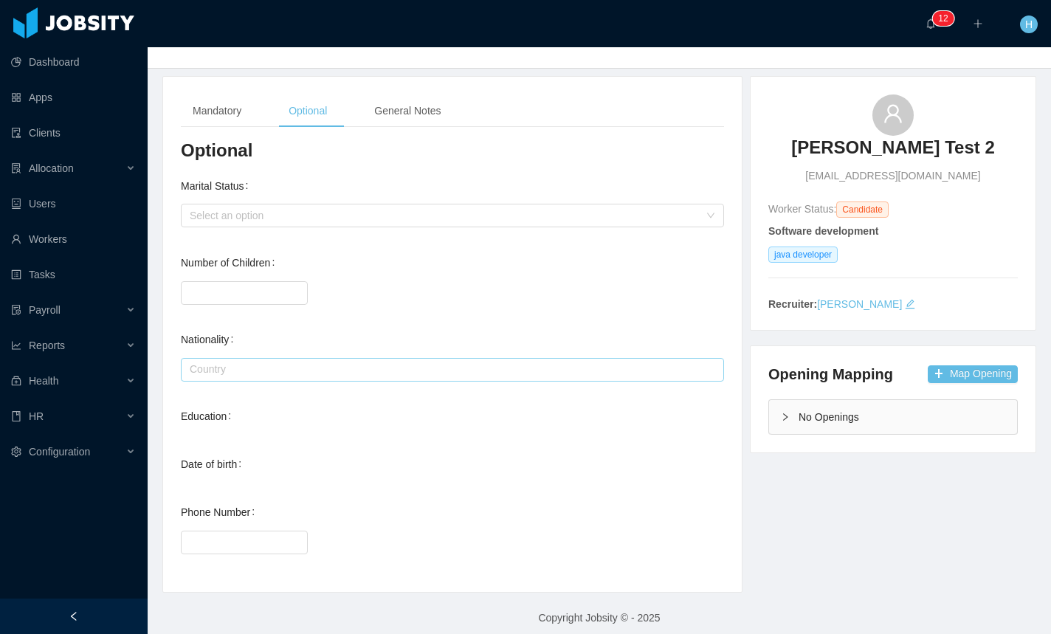
click at [253, 375] on input "text" at bounding box center [452, 370] width 543 height 24
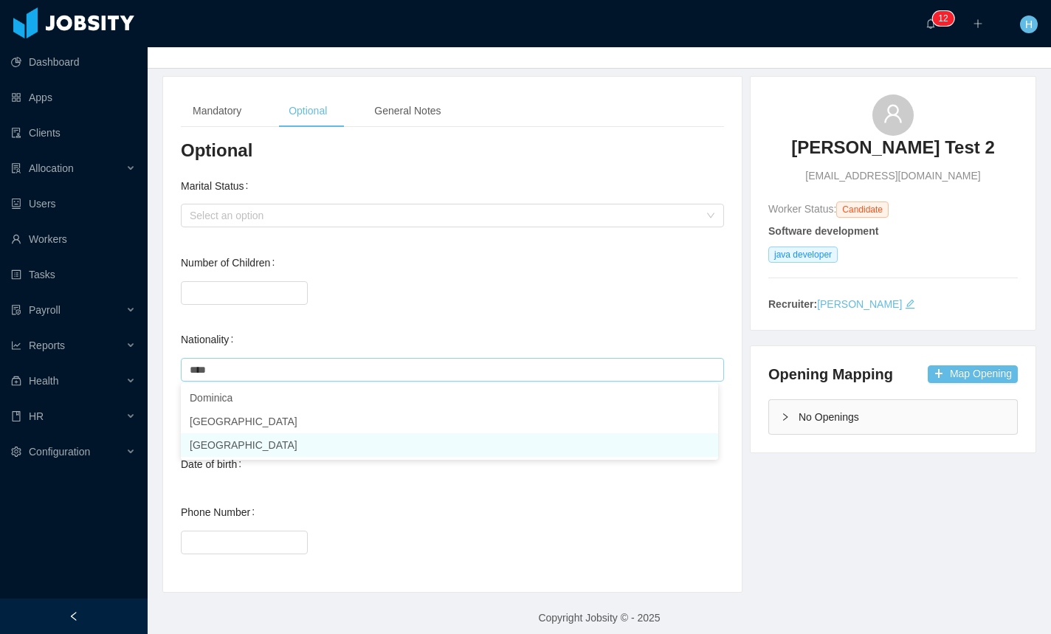
click at [224, 440] on li "[GEOGRAPHIC_DATA]" at bounding box center [449, 445] width 537 height 24
type input "*********"
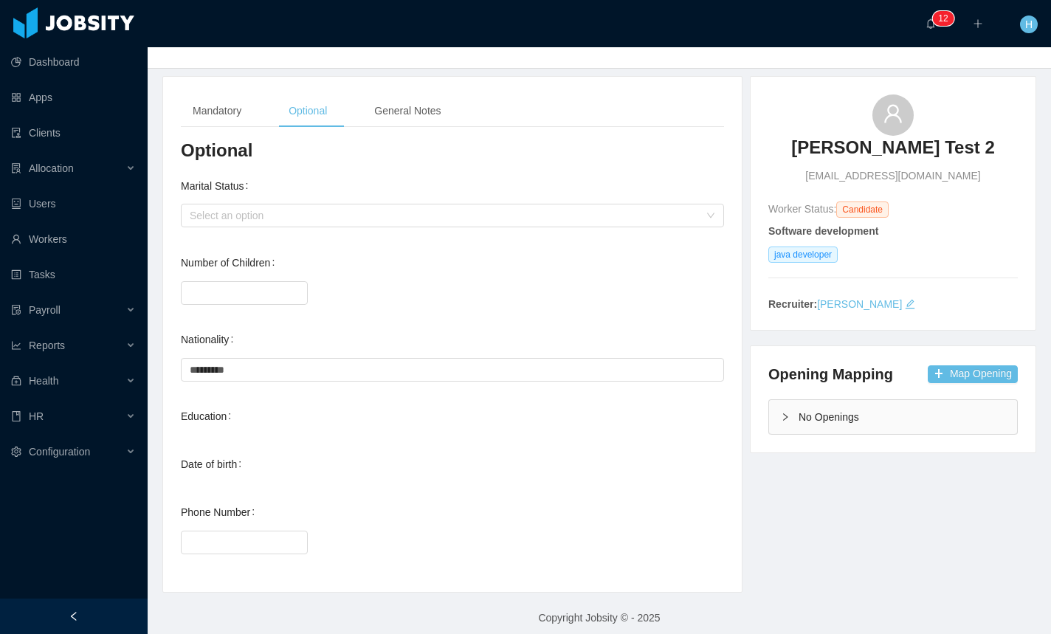
click at [512, 492] on div "Optional Marital Status Select an option Number of Children Nationality Country…" at bounding box center [452, 357] width 543 height 436
click at [255, 546] on input "Phone Number" at bounding box center [245, 543] width 126 height 22
drag, startPoint x: 306, startPoint y: 464, endPoint x: 309, endPoint y: 447, distance: 16.5
click at [306, 464] on div "Date of birth" at bounding box center [452, 465] width 543 height 30
click at [584, 288] on div at bounding box center [452, 293] width 543 height 30
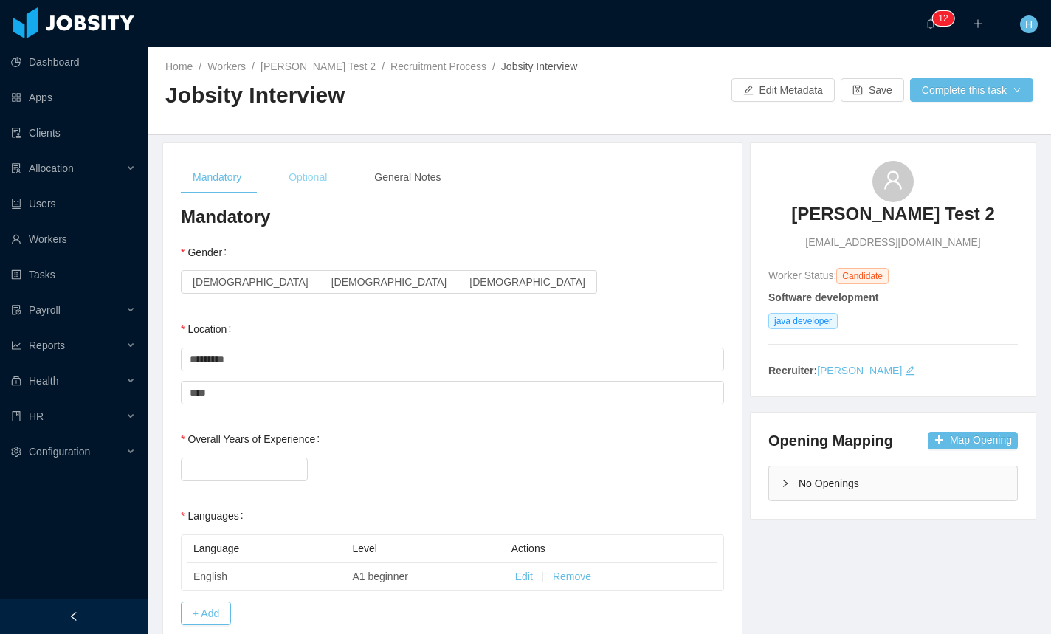
click at [313, 176] on div "Optional" at bounding box center [308, 177] width 62 height 33
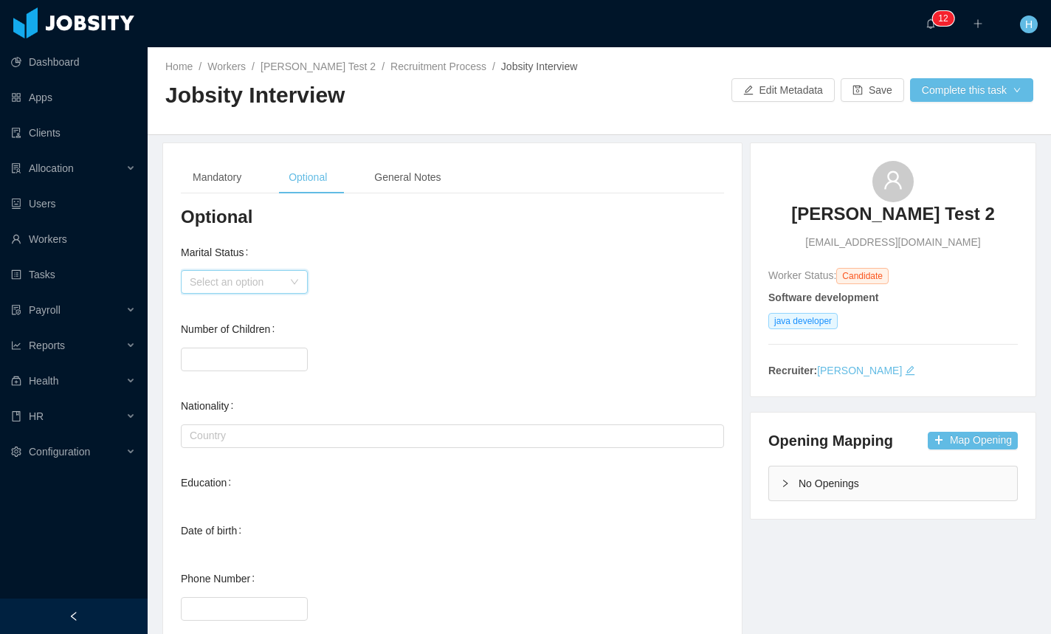
click at [286, 289] on div "Select an option" at bounding box center [240, 282] width 100 height 22
drag, startPoint x: 487, startPoint y: 292, endPoint x: 553, endPoint y: 315, distance: 69.6
click at [488, 292] on div "Select an option" at bounding box center [452, 282] width 543 height 30
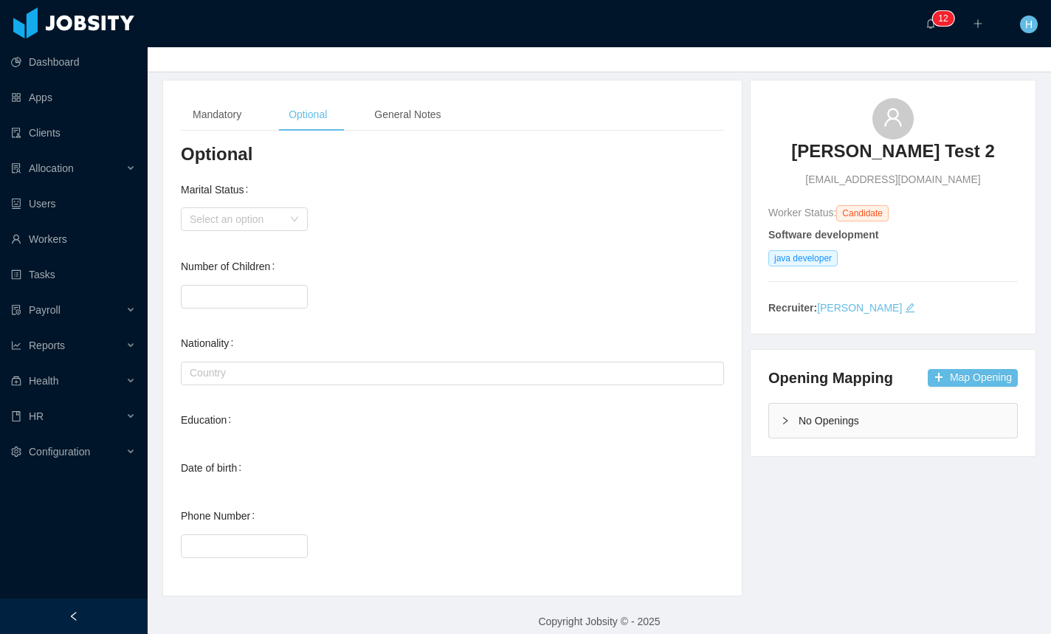
scroll to position [76, 0]
